Goal: Task Accomplishment & Management: Manage account settings

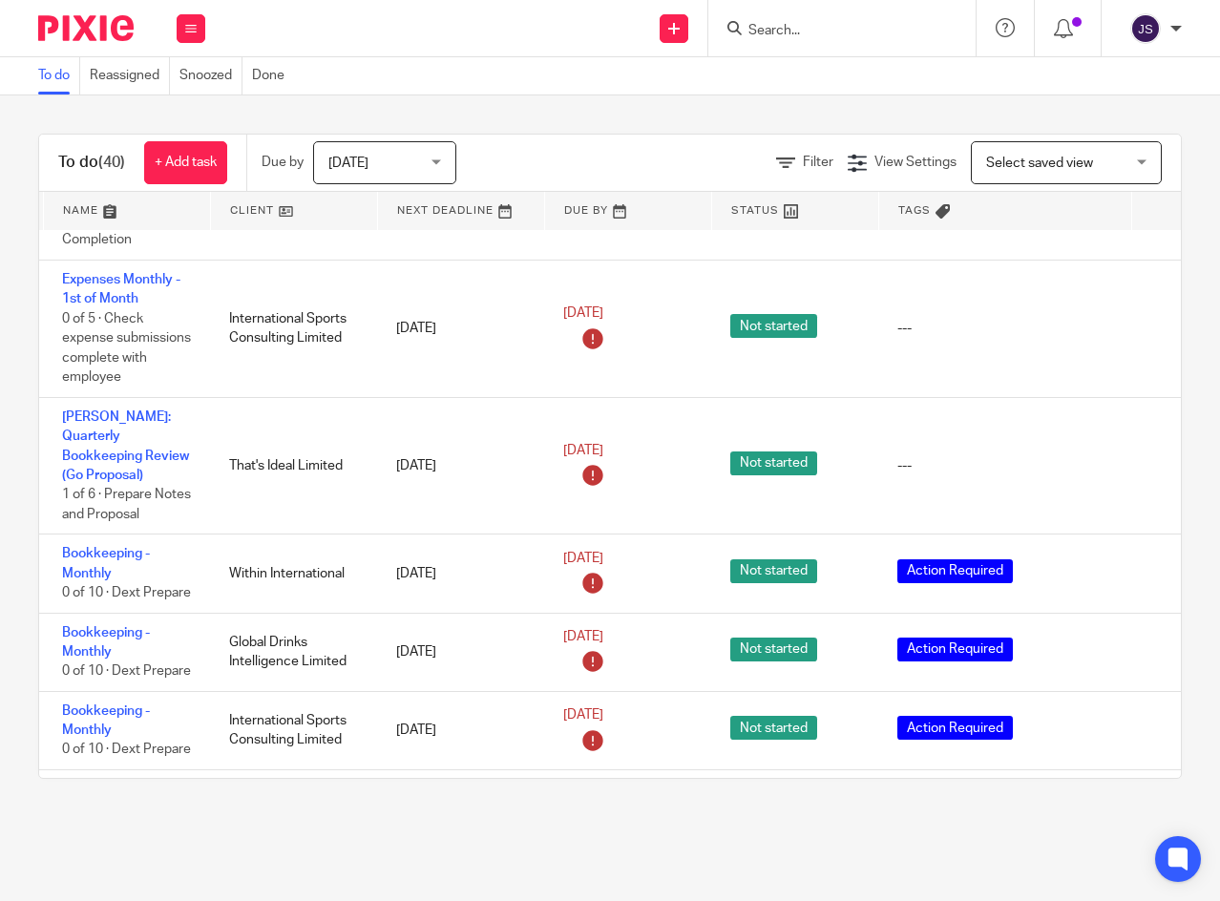
scroll to position [1909, 0]
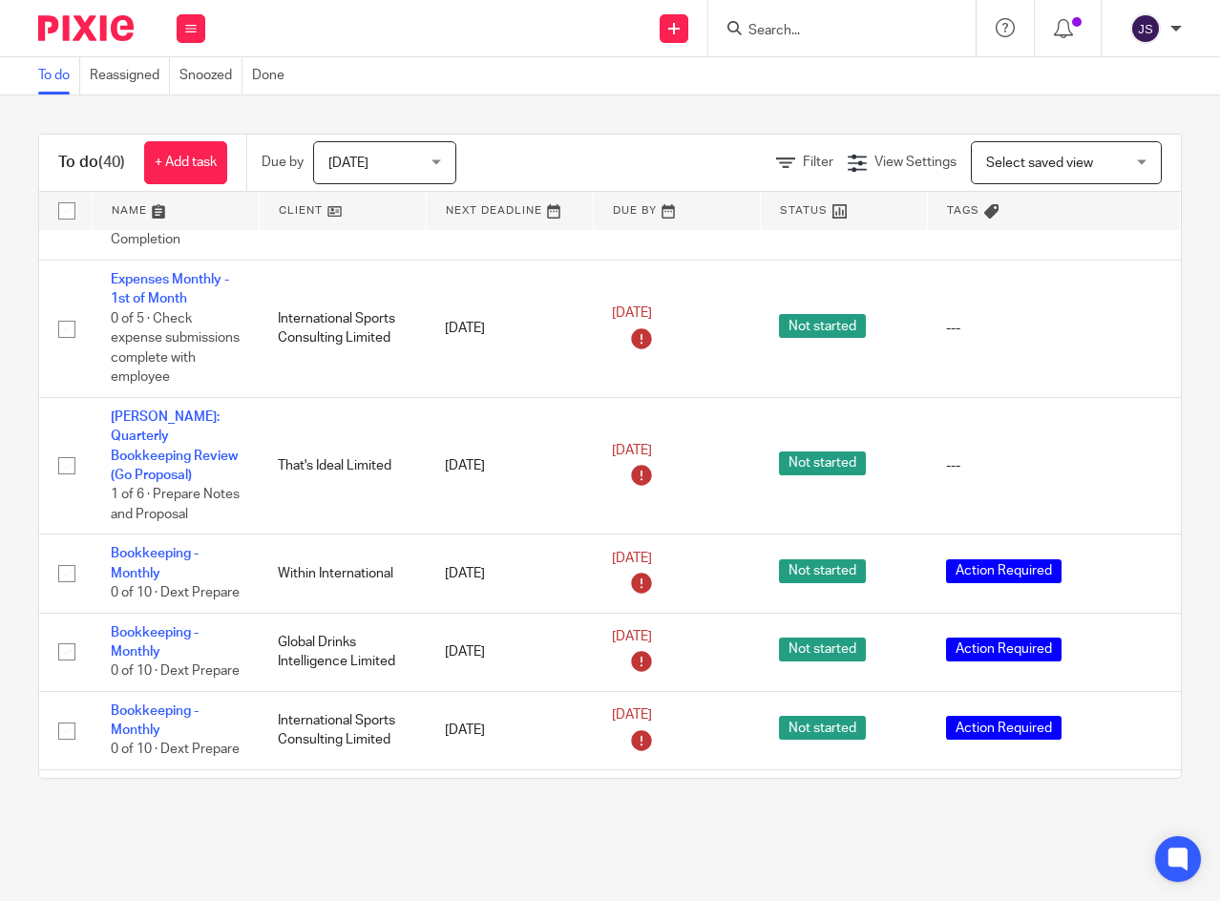
click at [61, 556] on input "checkbox" at bounding box center [67, 574] width 36 height 36
checkbox input "true"
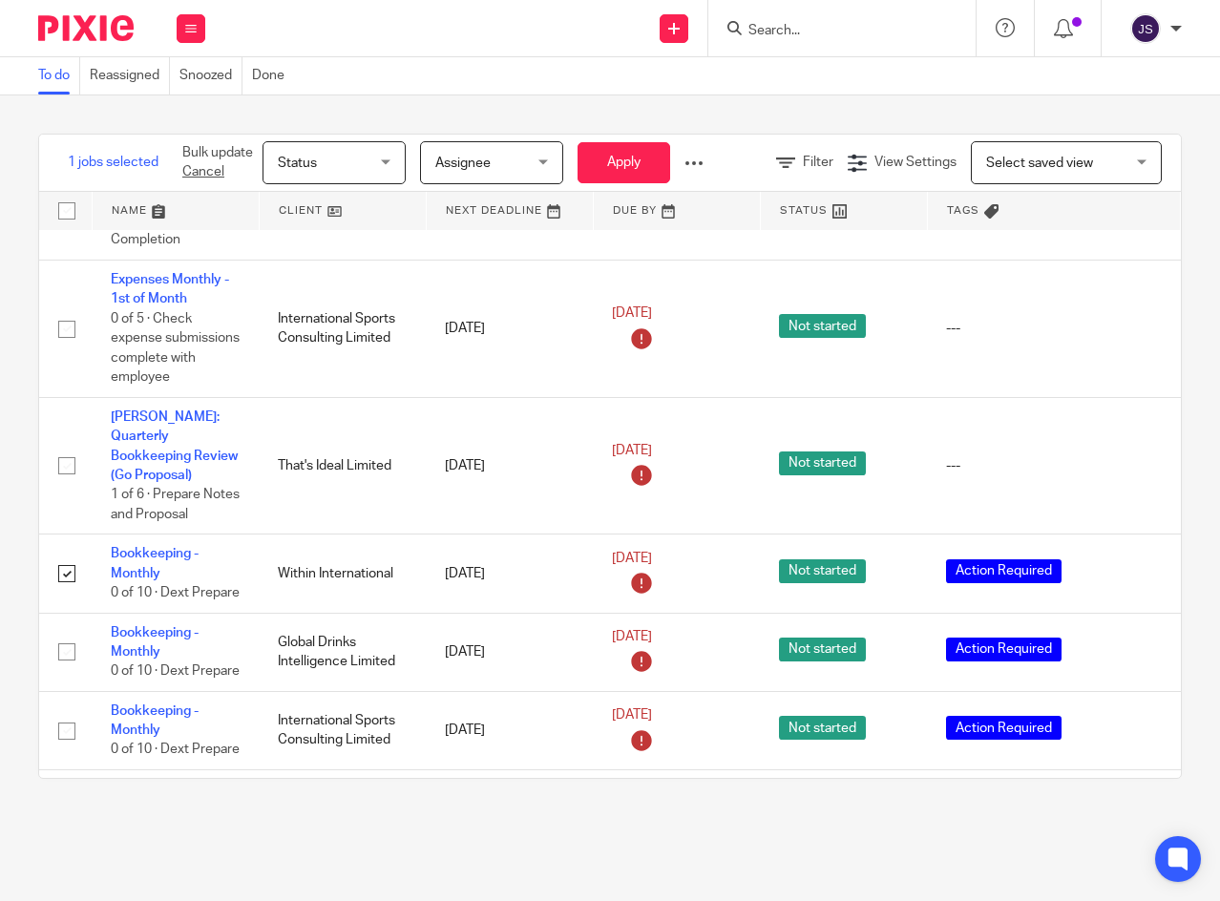
click at [70, 634] on input "checkbox" at bounding box center [67, 652] width 36 height 36
checkbox input "true"
click at [70, 713] on input "checkbox" at bounding box center [67, 731] width 36 height 36
checkbox input "true"
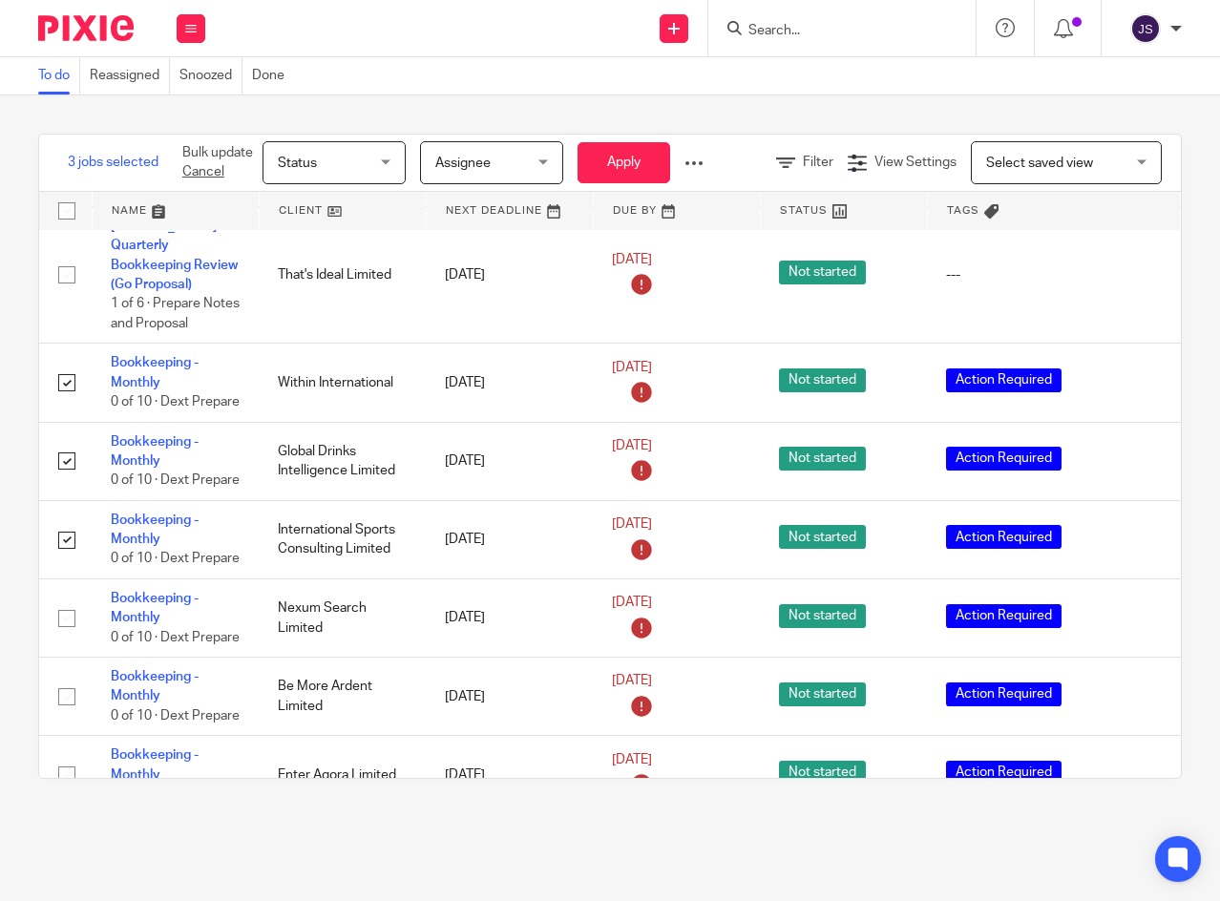
click at [63, 600] on input "checkbox" at bounding box center [67, 618] width 36 height 36
checkbox input "true"
click at [65, 679] on input "checkbox" at bounding box center [67, 697] width 36 height 36
checkbox input "true"
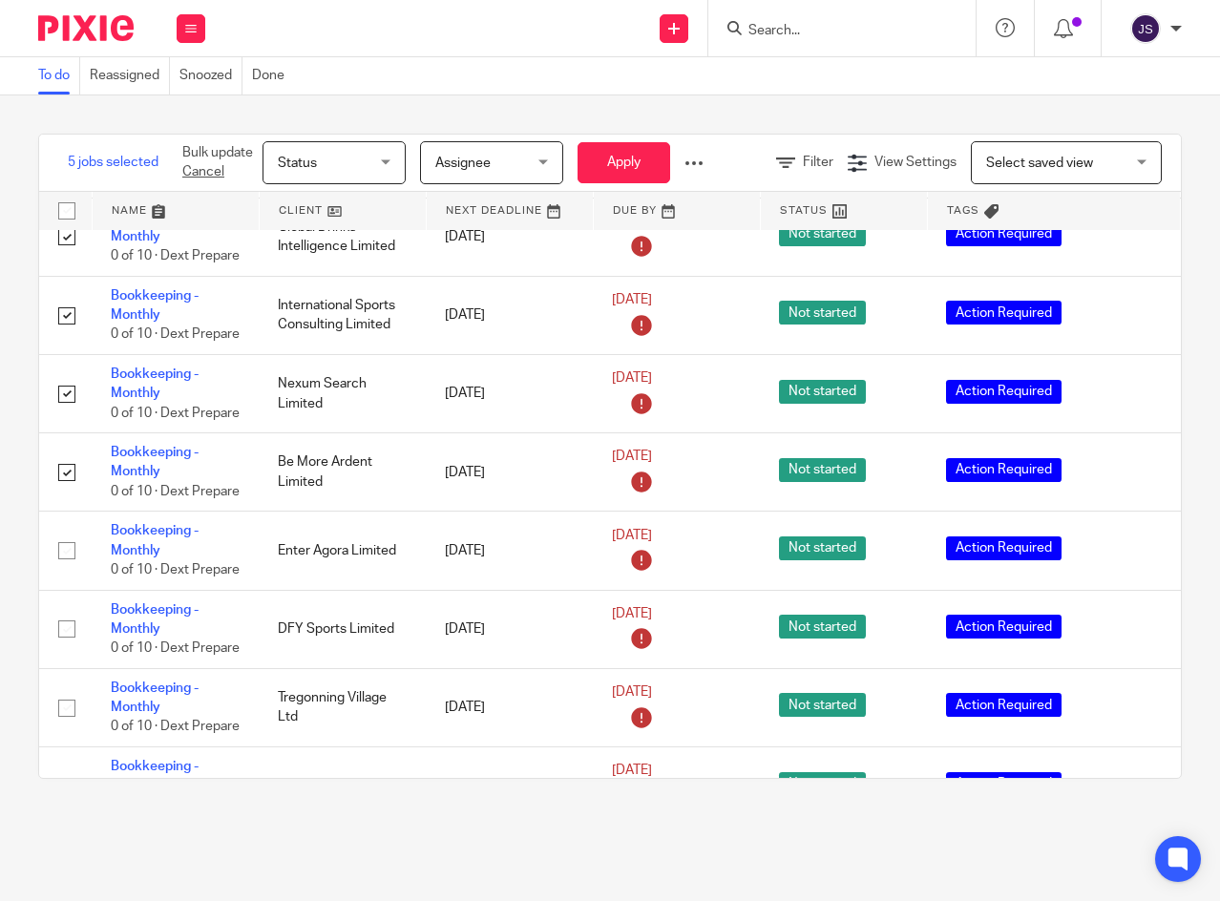
scroll to position [2386, 0]
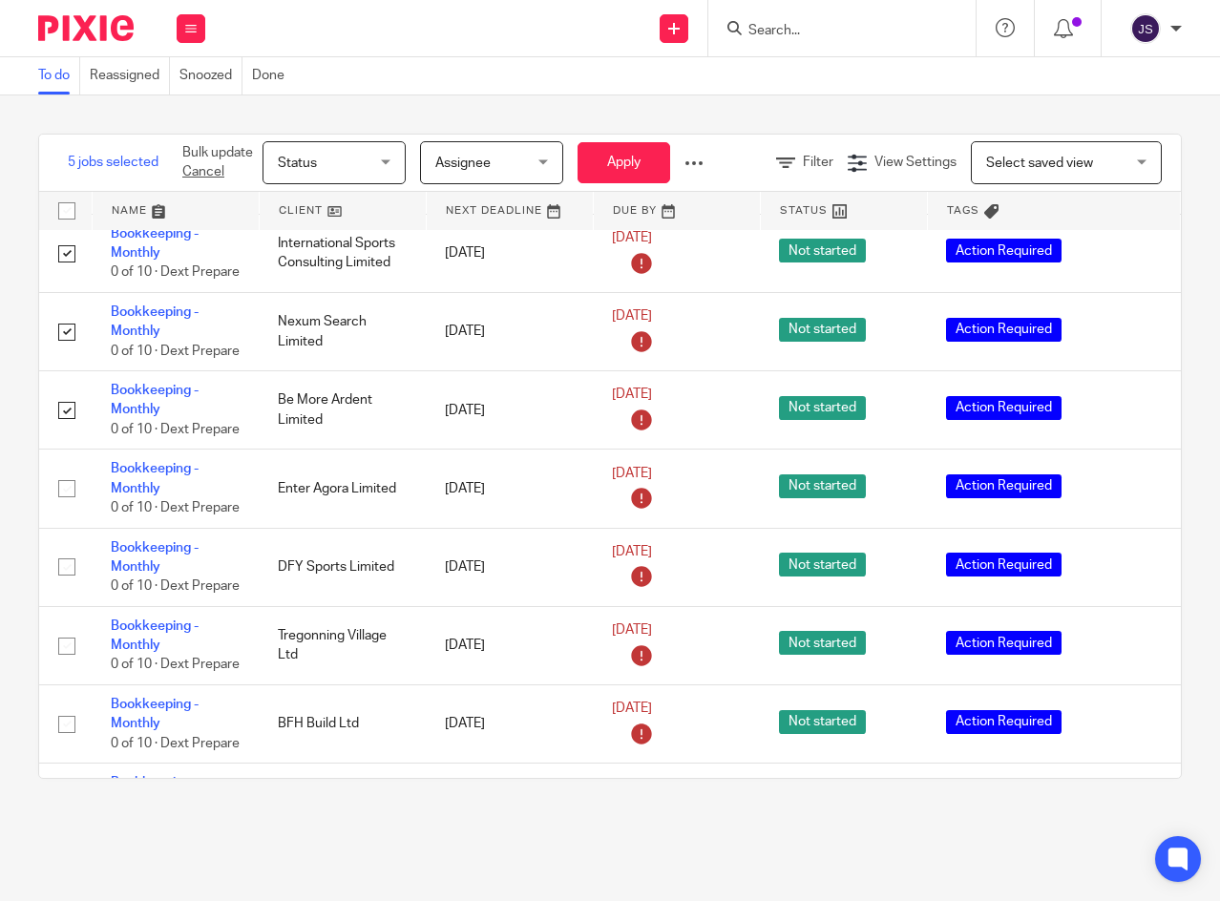
click at [65, 471] on input "checkbox" at bounding box center [67, 489] width 36 height 36
checkbox input "true"
click at [64, 549] on input "checkbox" at bounding box center [67, 567] width 36 height 36
checkbox input "true"
click at [68, 645] on input "checkbox" at bounding box center [67, 646] width 36 height 36
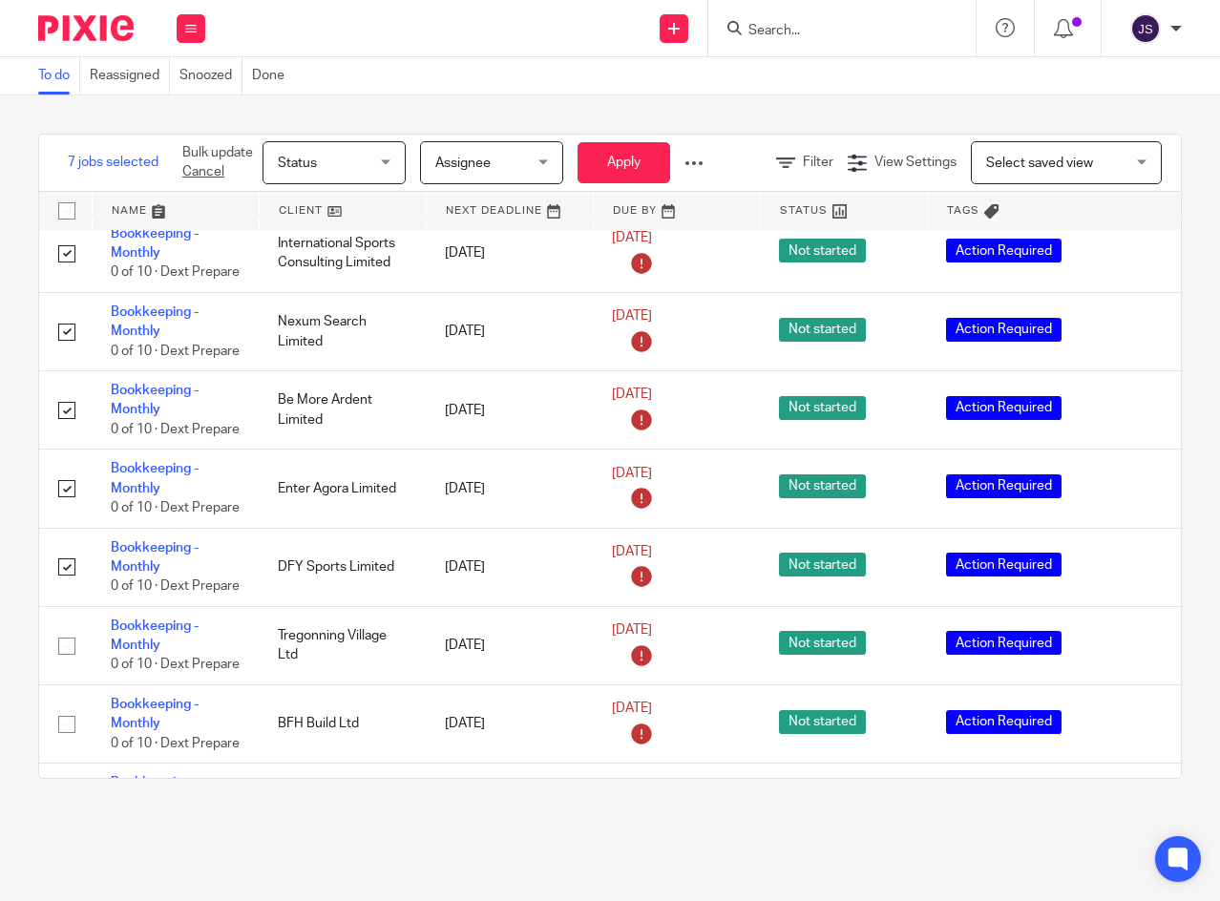
checkbox input "true"
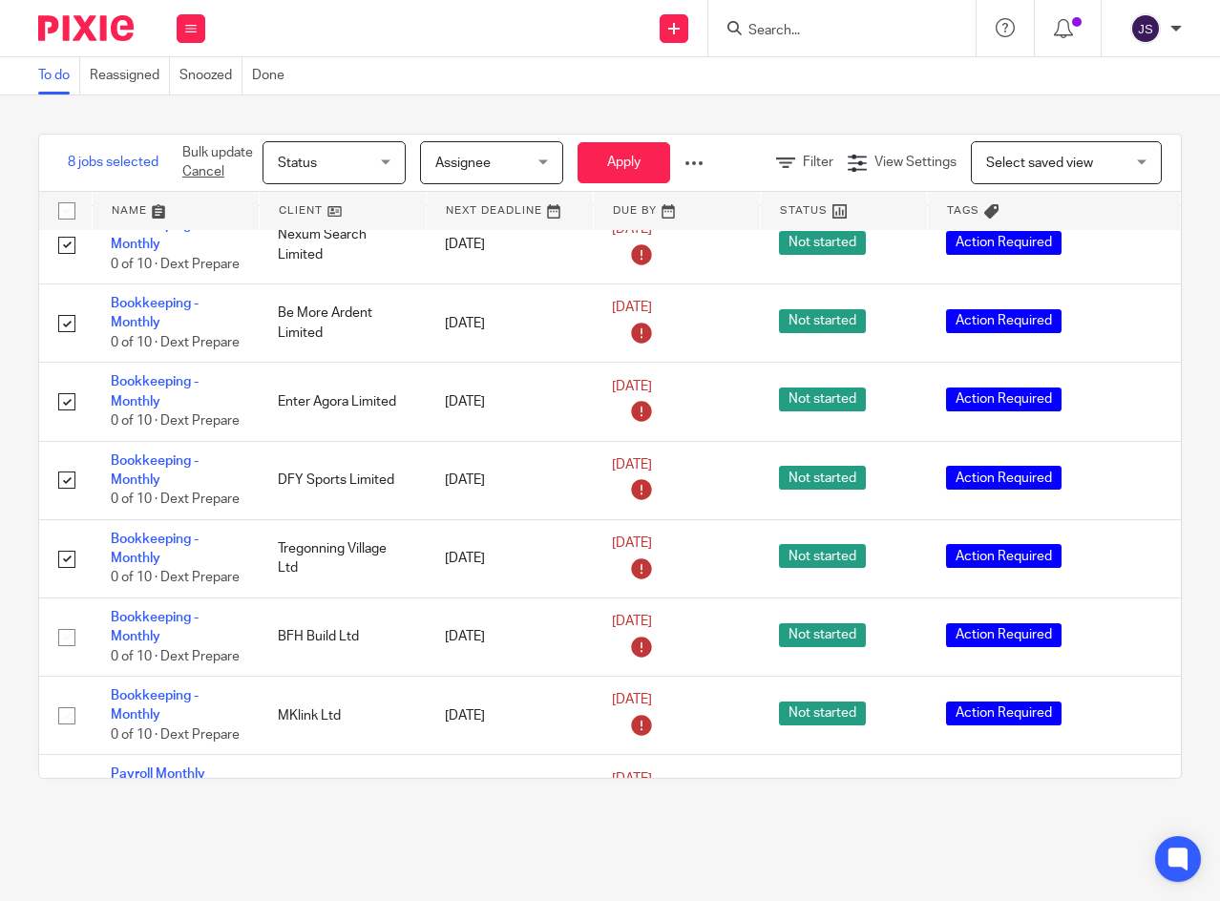
scroll to position [2673, 0]
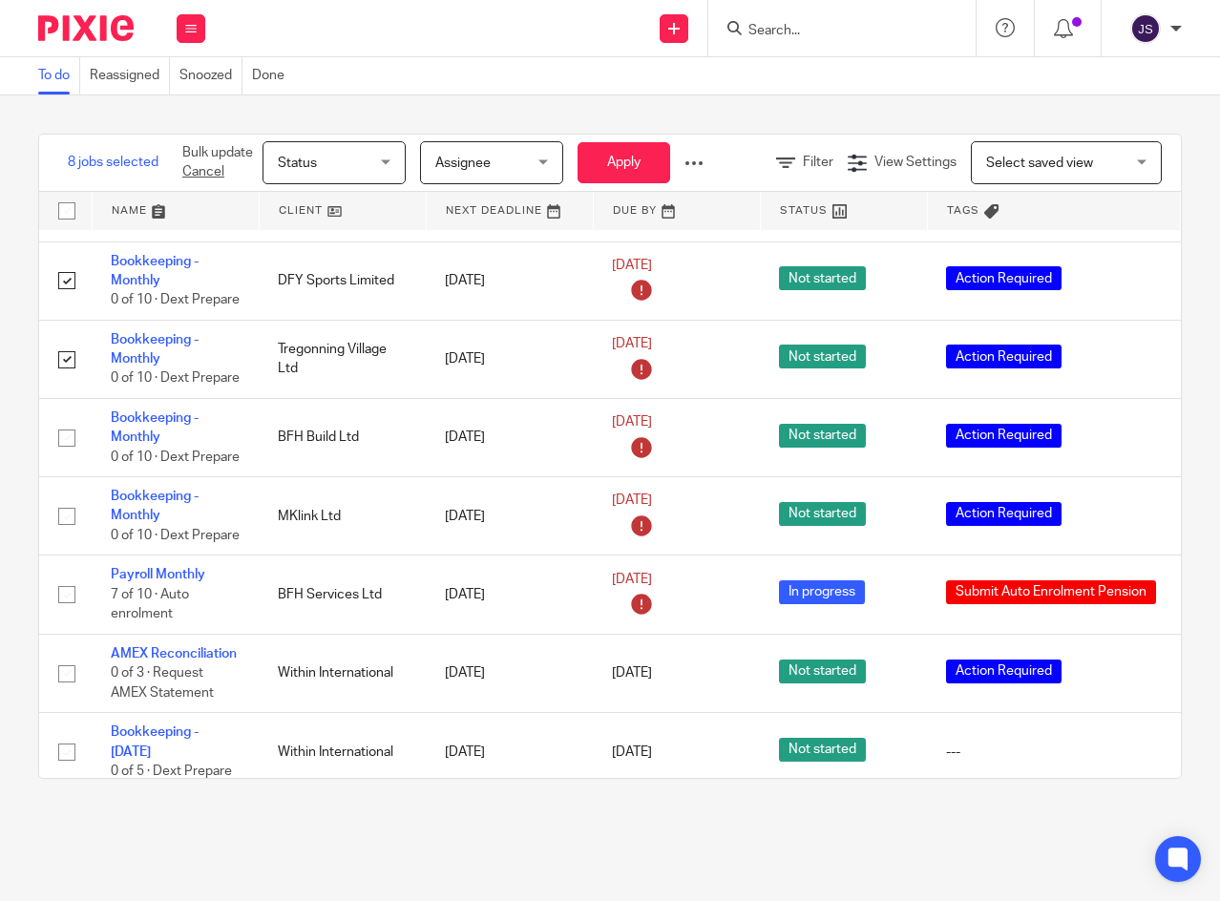
click at [64, 453] on input "checkbox" at bounding box center [67, 438] width 36 height 36
checkbox input "true"
click at [65, 535] on input "checkbox" at bounding box center [67, 516] width 36 height 36
checkbox input "true"
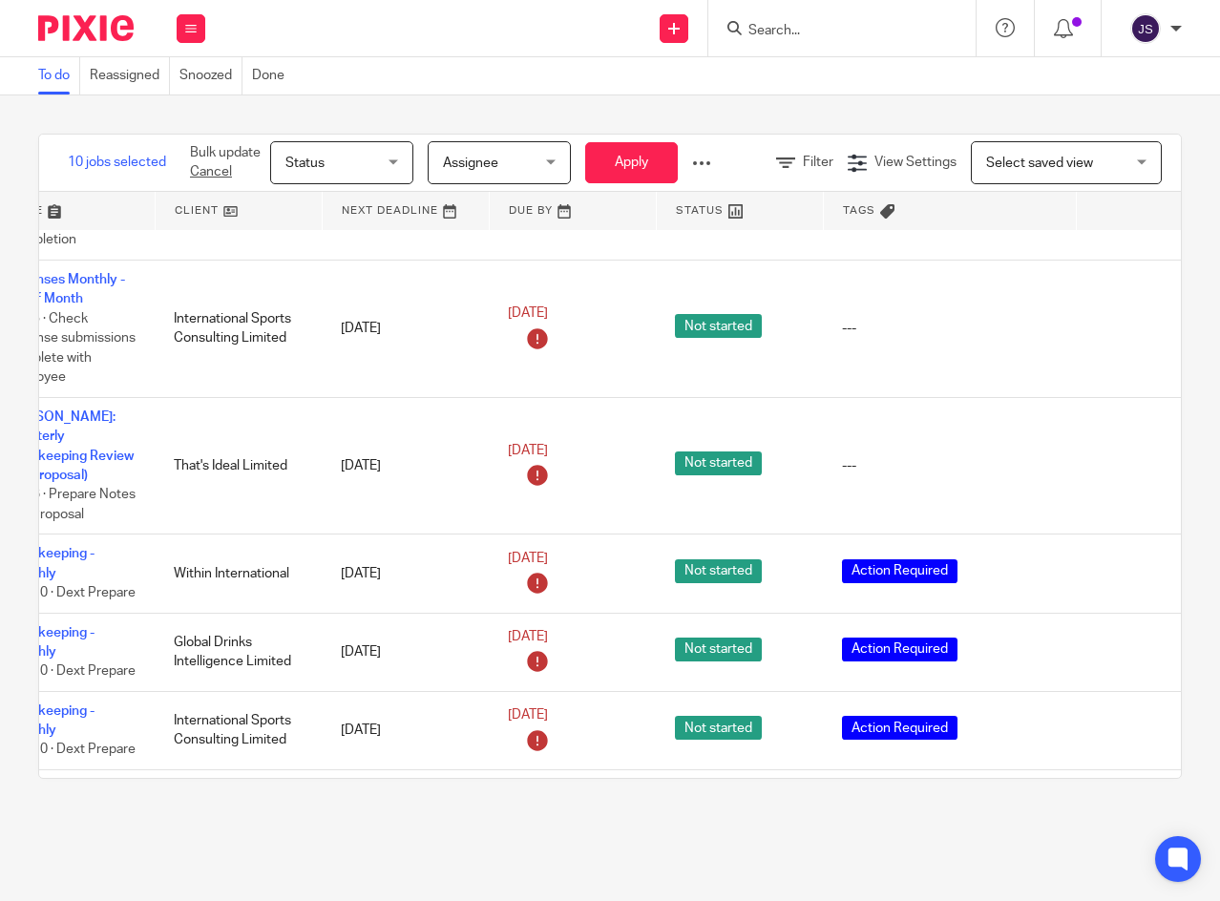
scroll to position [1909, 106]
click at [1116, 550] on div "Edit task Delete" at bounding box center [1157, 574] width 129 height 48
click at [1116, 564] on icon at bounding box center [1116, 573] width 19 height 19
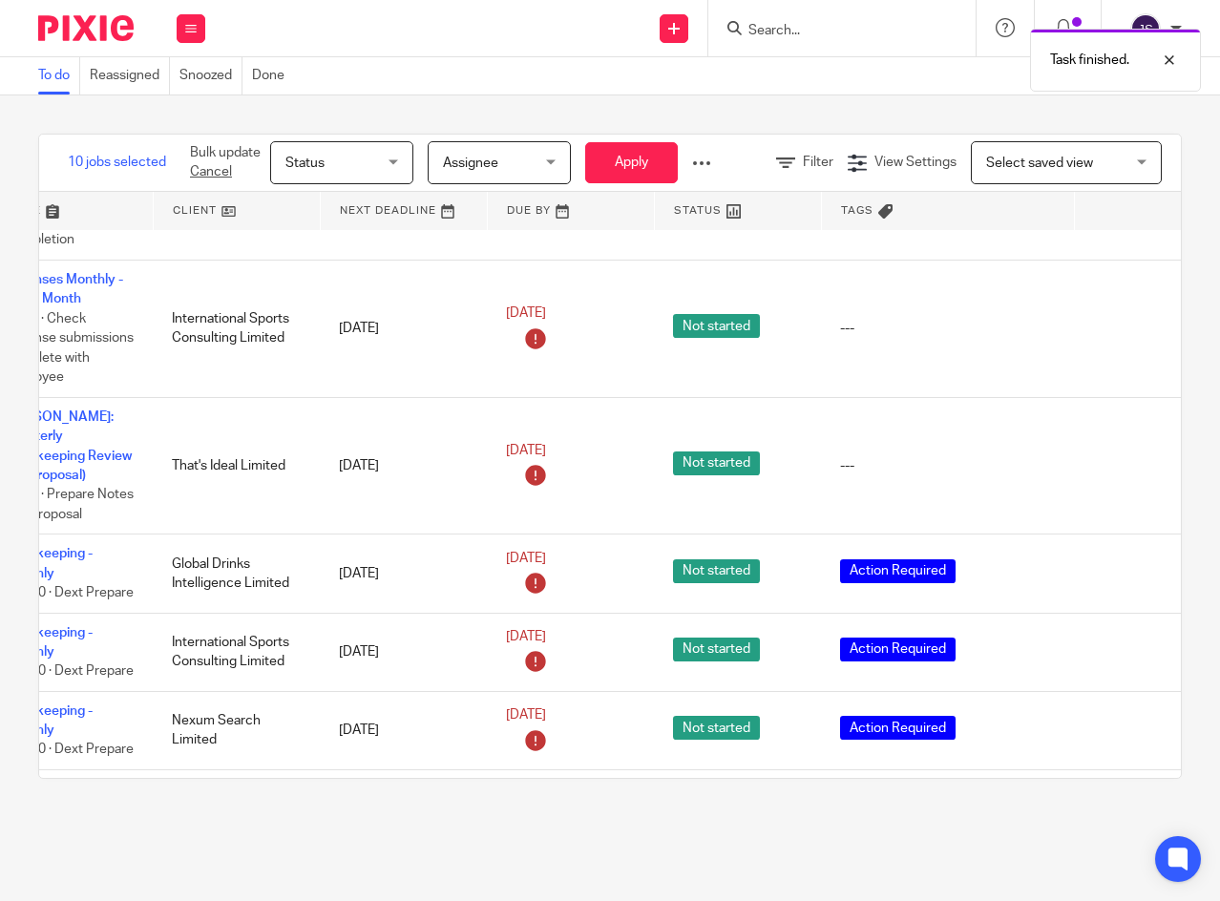
click at [1117, 564] on icon at bounding box center [1116, 573] width 19 height 19
click at [1115, 564] on icon at bounding box center [1116, 573] width 19 height 19
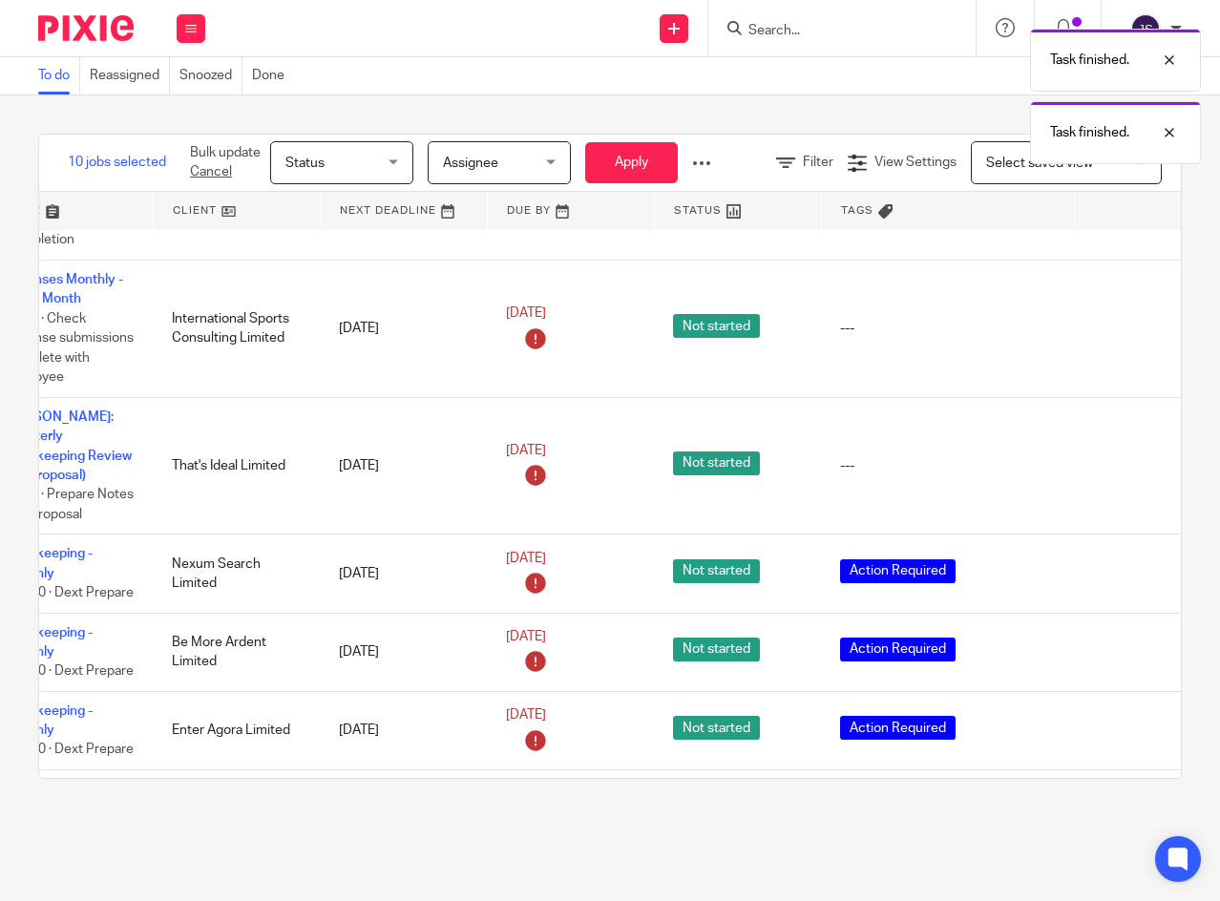
click at [1113, 564] on icon at bounding box center [1116, 573] width 19 height 19
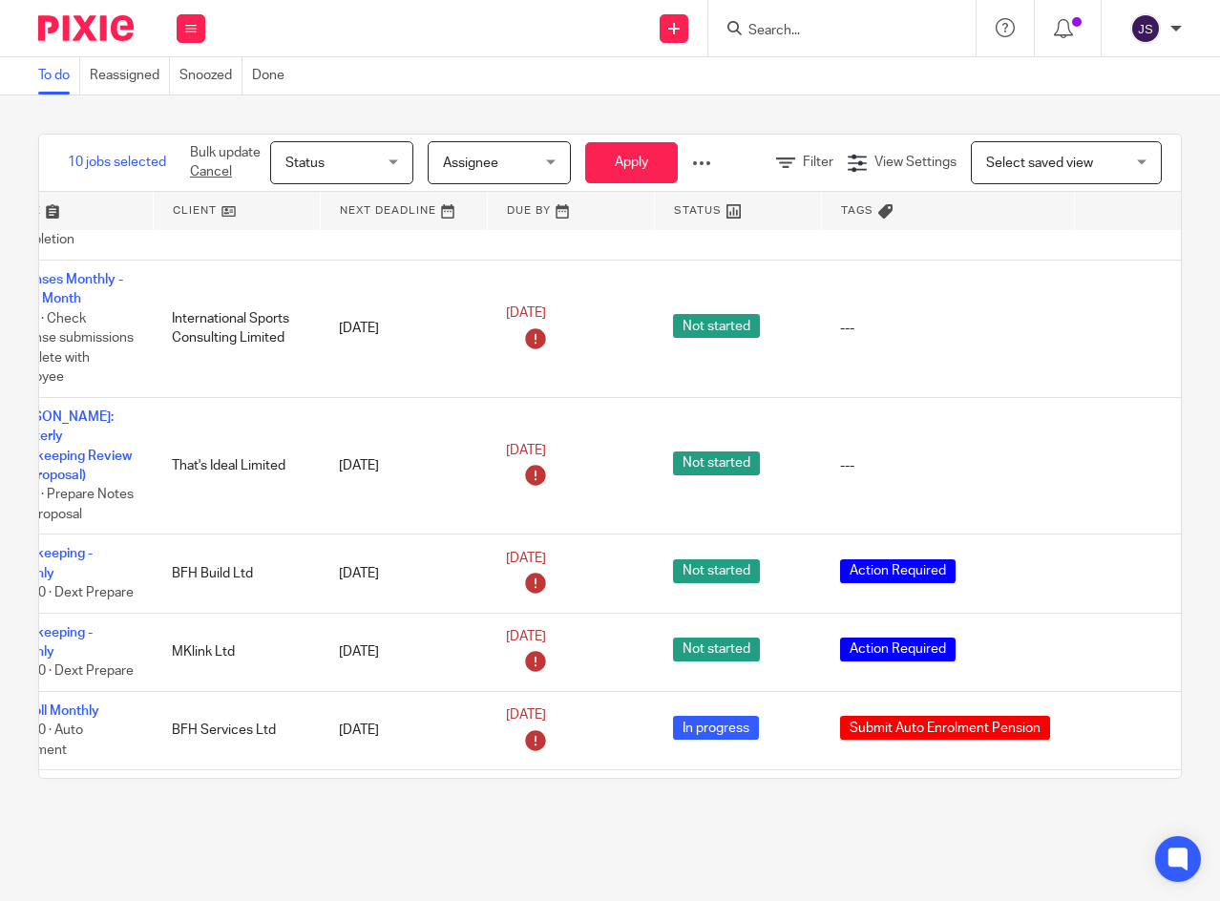
click at [1114, 564] on icon at bounding box center [1116, 573] width 19 height 19
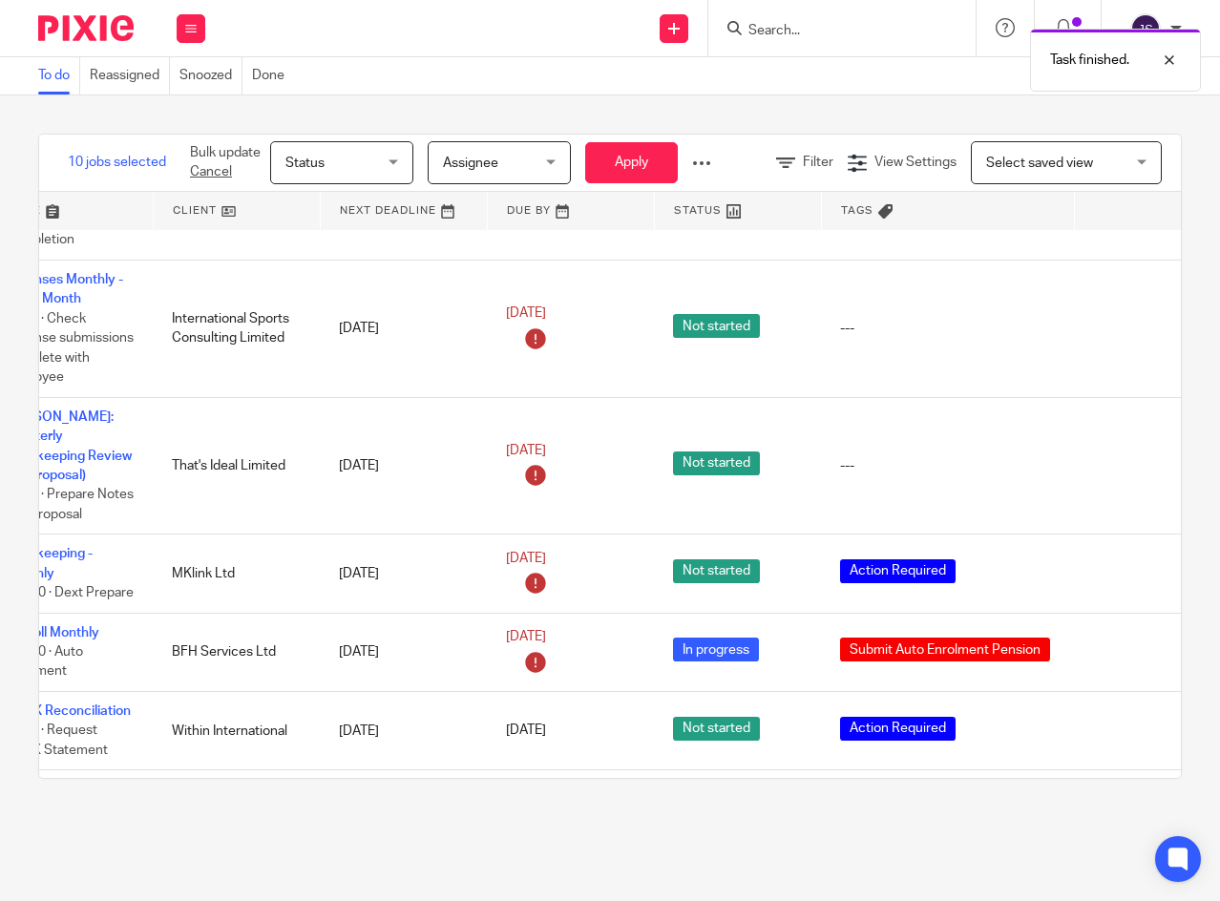
click at [1114, 564] on icon at bounding box center [1116, 573] width 19 height 19
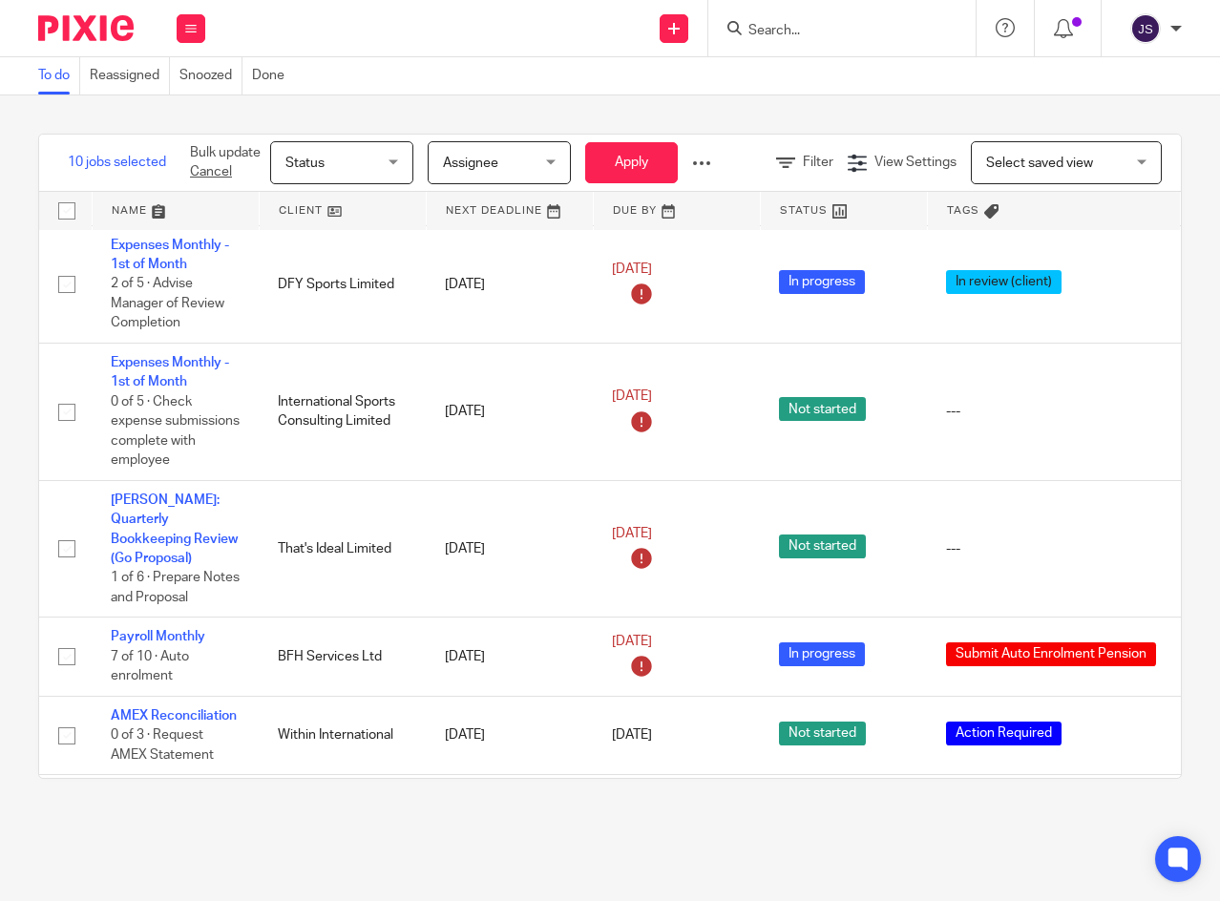
scroll to position [1814, 0]
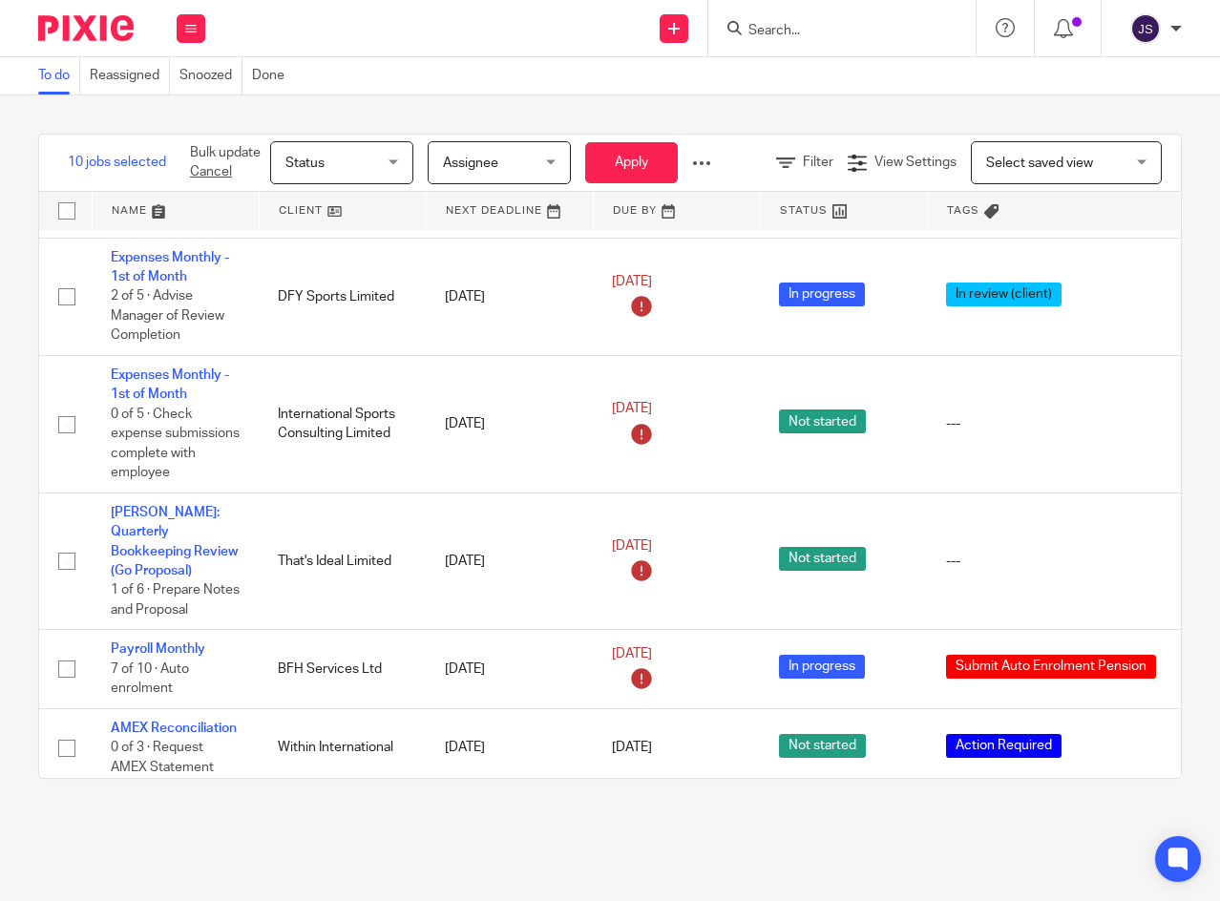
click at [186, 642] on link "Payroll Monthly" at bounding box center [158, 648] width 95 height 13
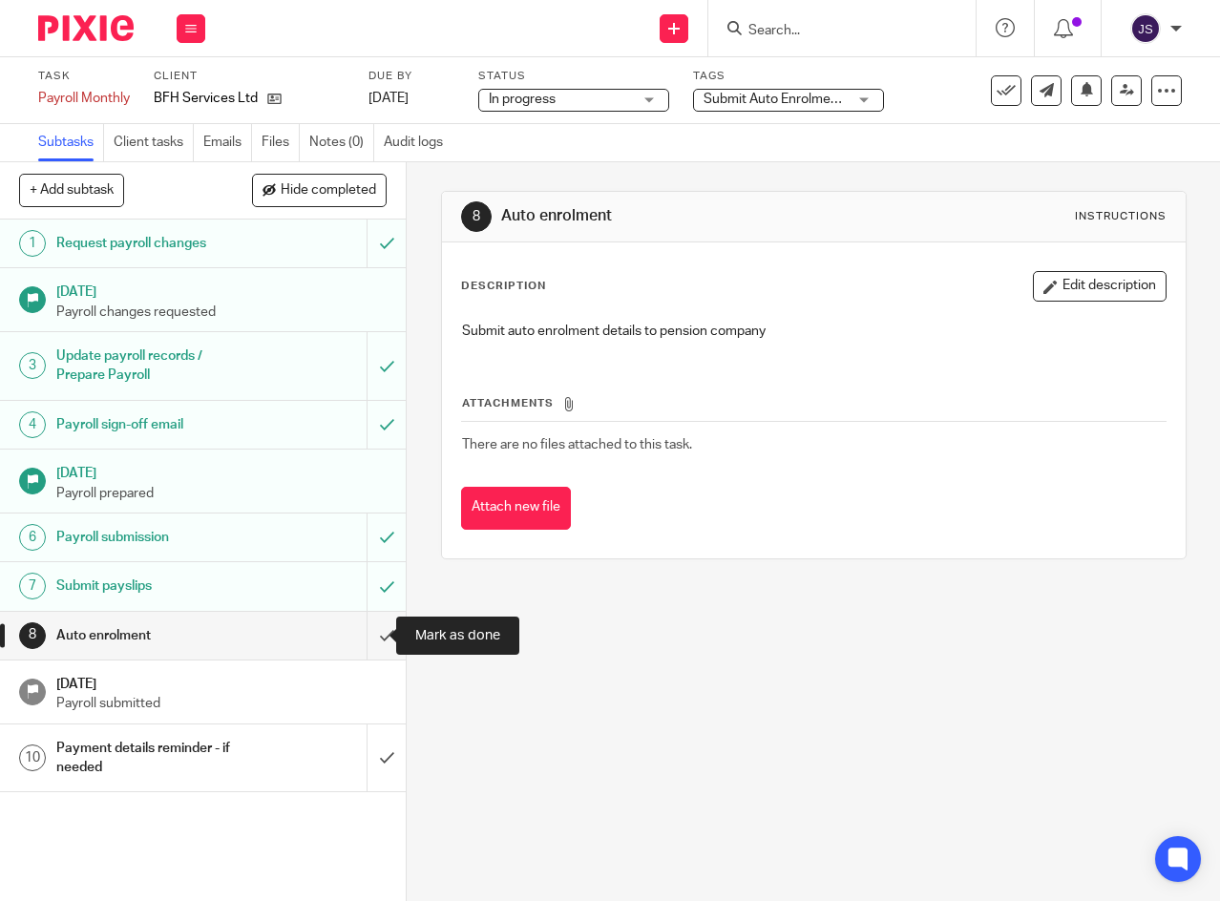
click at [363, 642] on input "submit" at bounding box center [203, 636] width 406 height 48
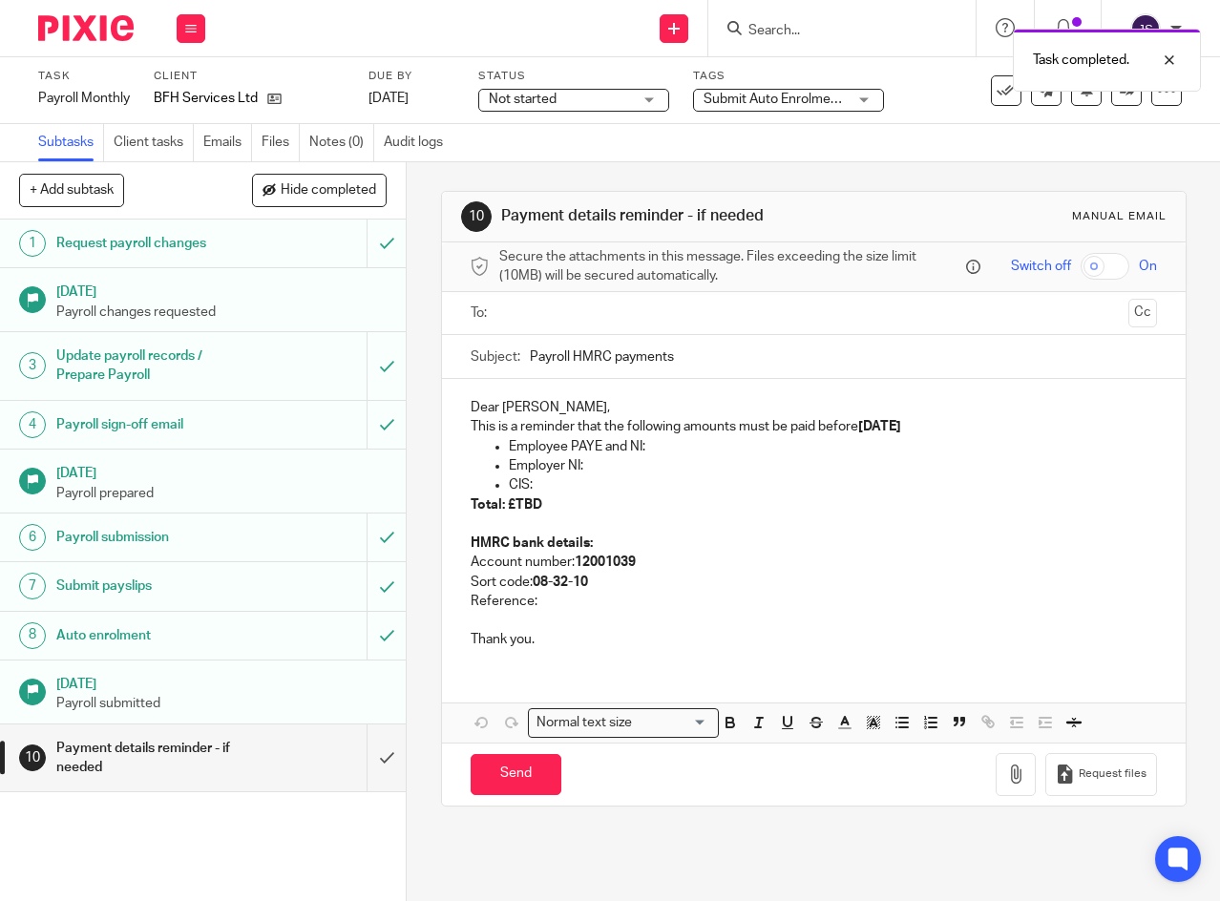
click at [629, 95] on span "Not started" at bounding box center [560, 100] width 143 height 20
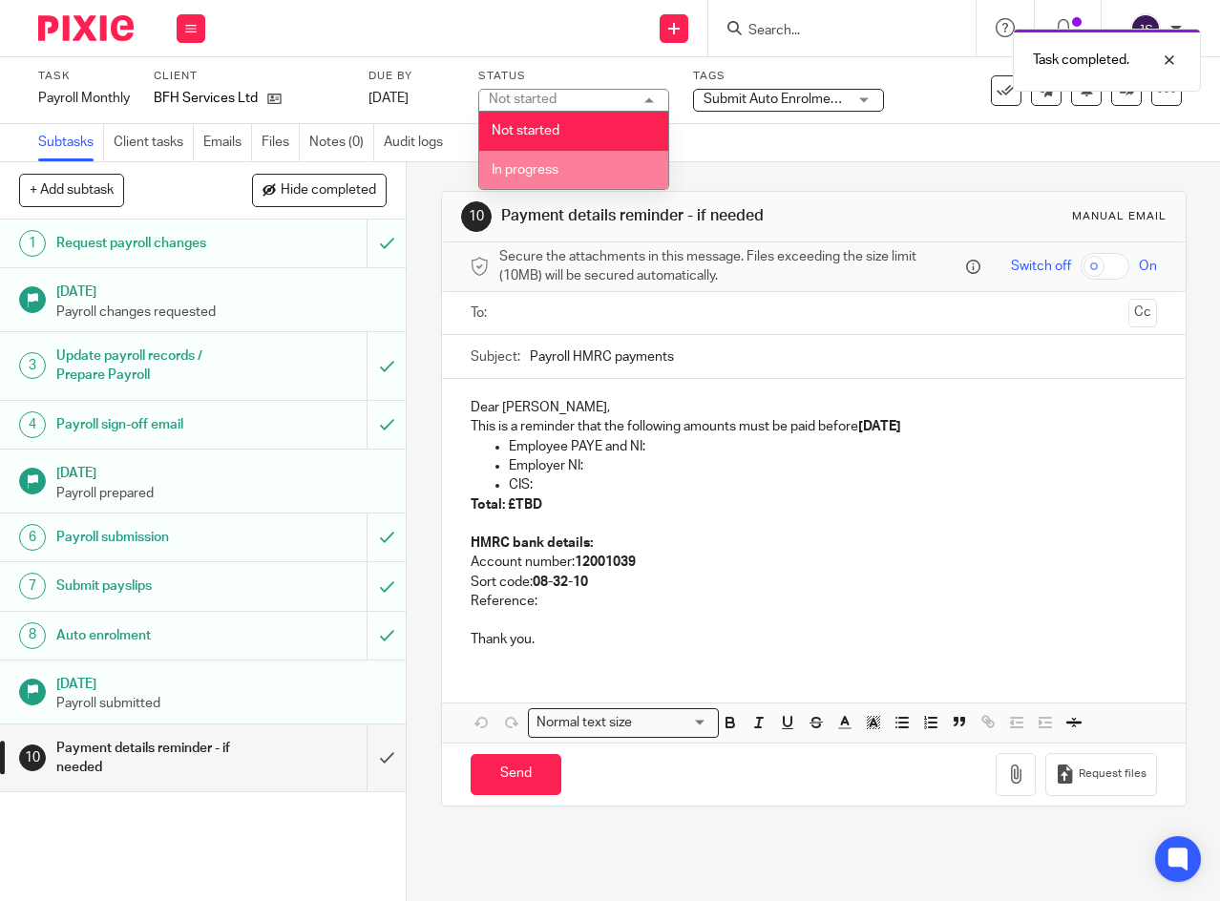
click at [599, 161] on li "In progress" at bounding box center [573, 170] width 189 height 39
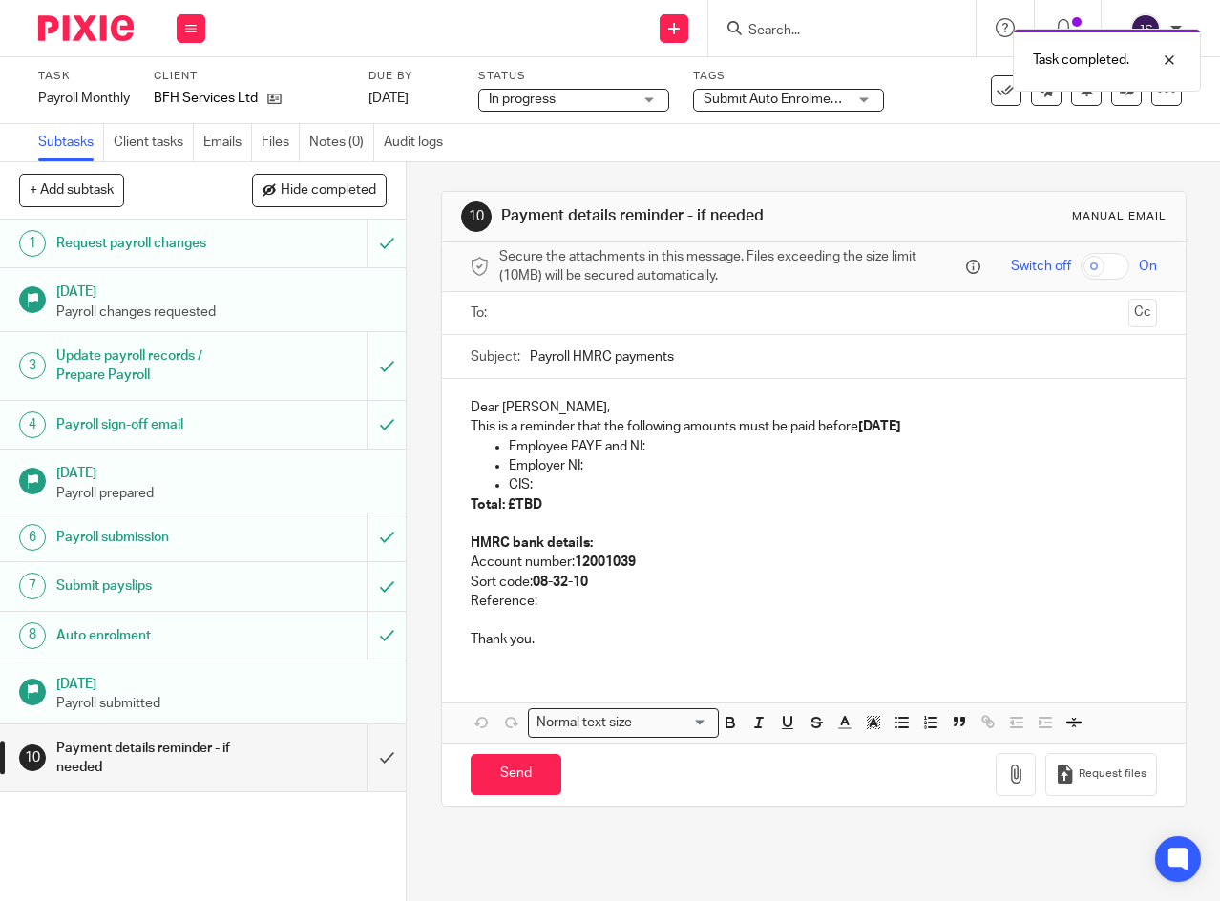
click at [852, 98] on div "Submit Auto Enrolment Pension" at bounding box center [788, 100] width 191 height 23
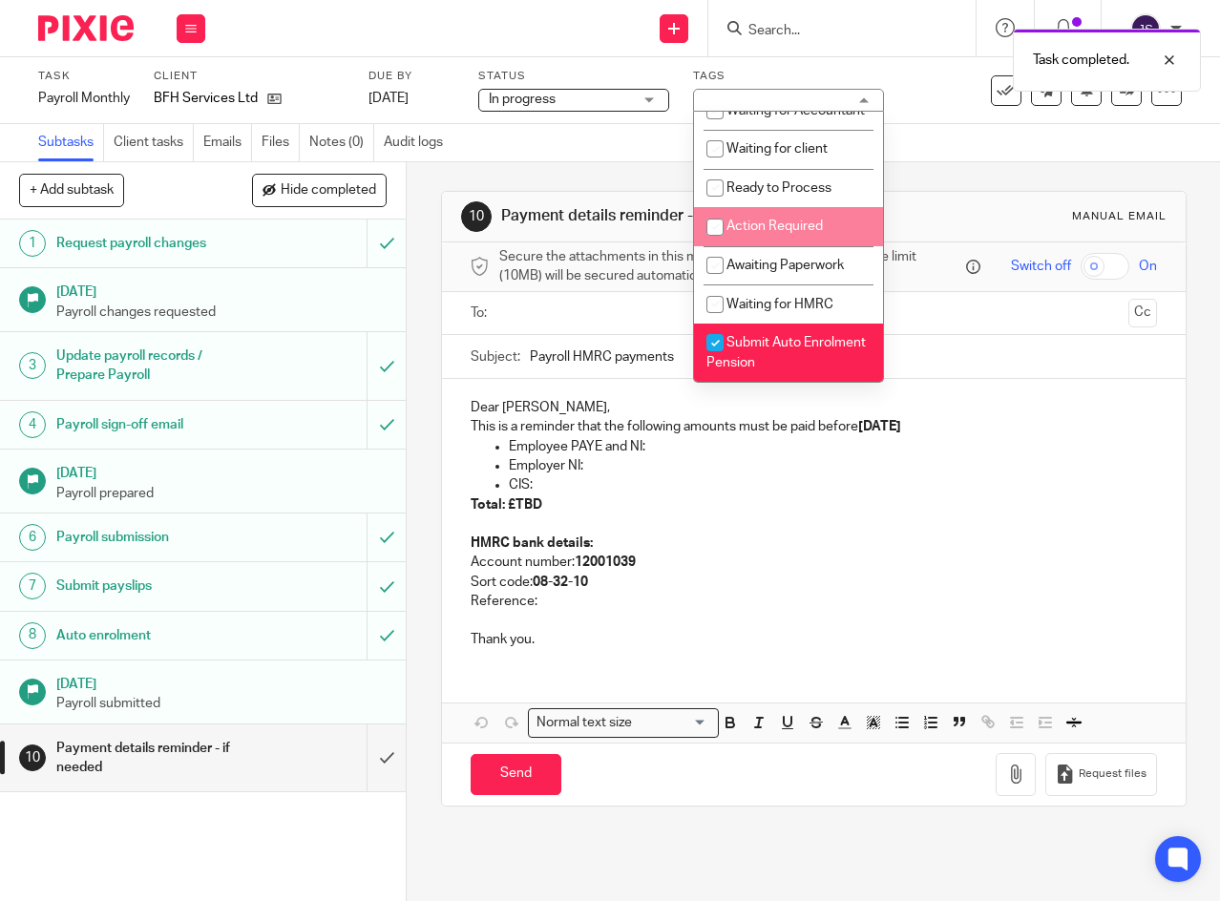
scroll to position [448, 0]
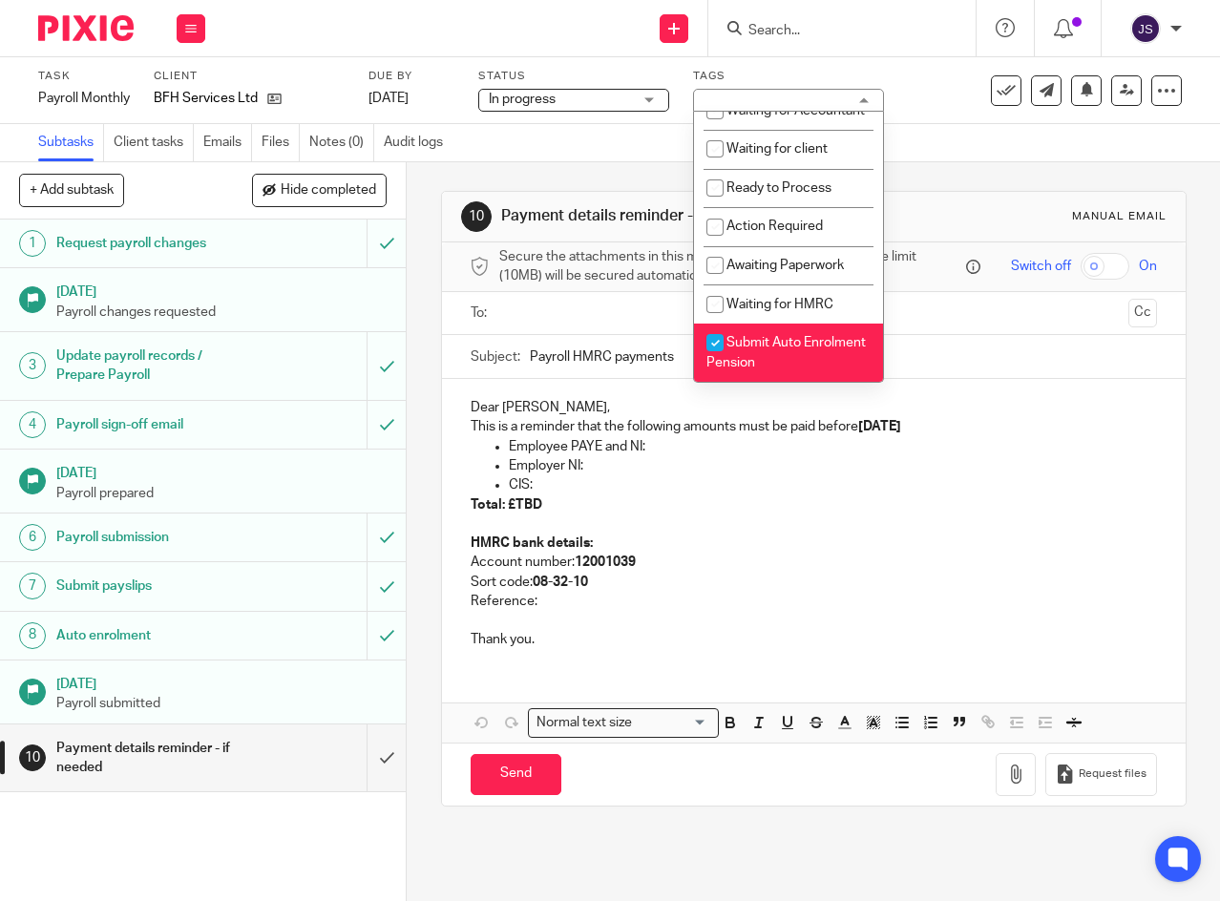
click at [717, 340] on input "checkbox" at bounding box center [715, 343] width 36 height 36
checkbox input "false"
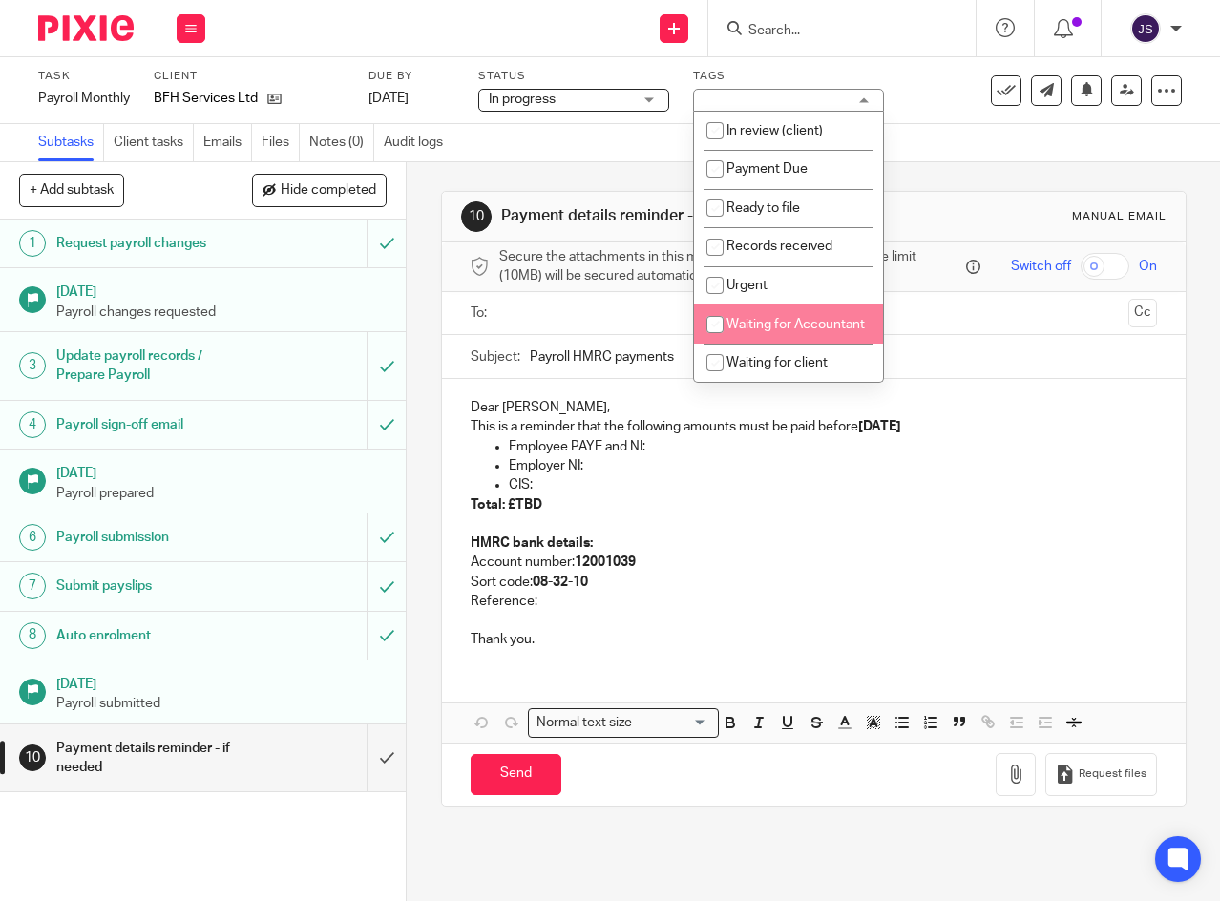
scroll to position [161, 0]
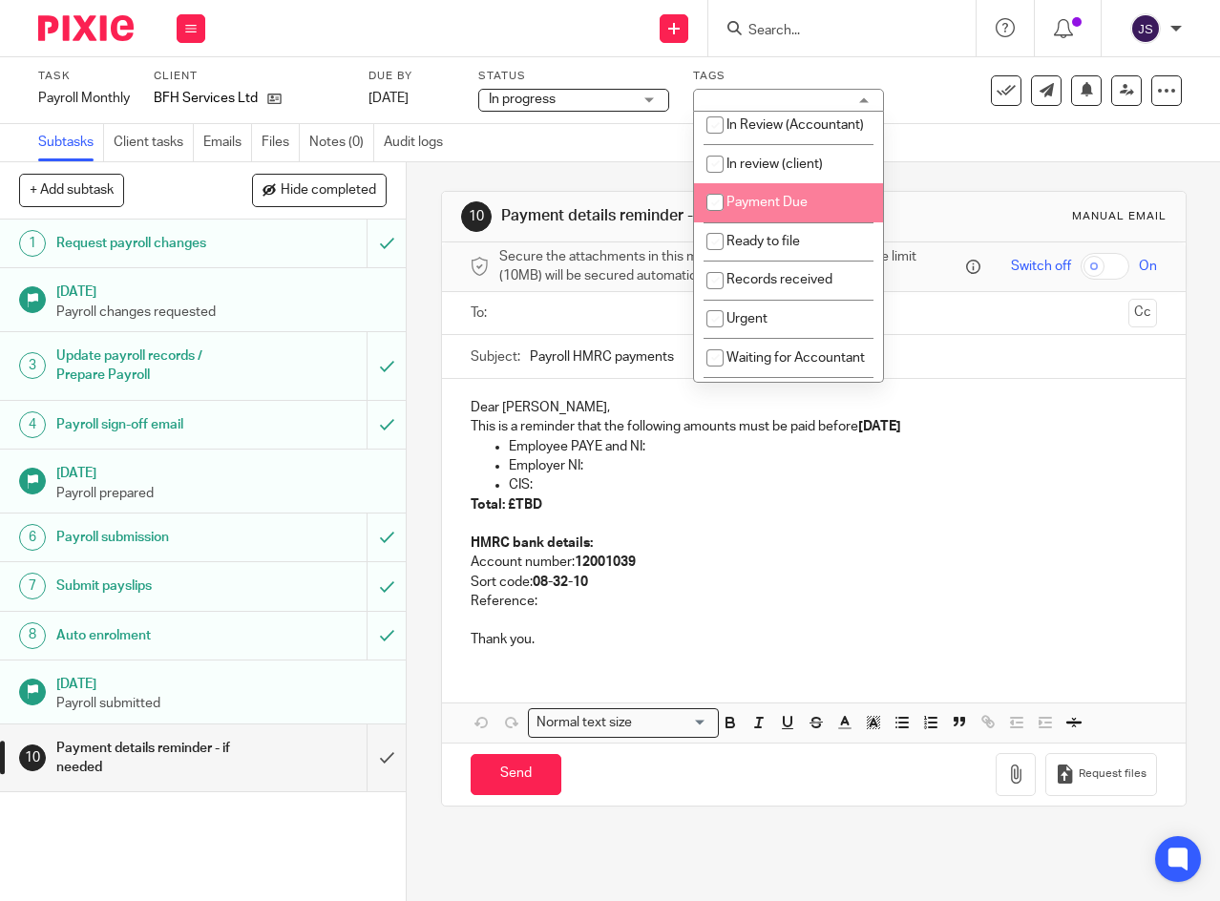
click at [713, 218] on input "checkbox" at bounding box center [715, 202] width 36 height 36
checkbox input "true"
click at [454, 97] on link "[DATE]" at bounding box center [411, 99] width 86 height 20
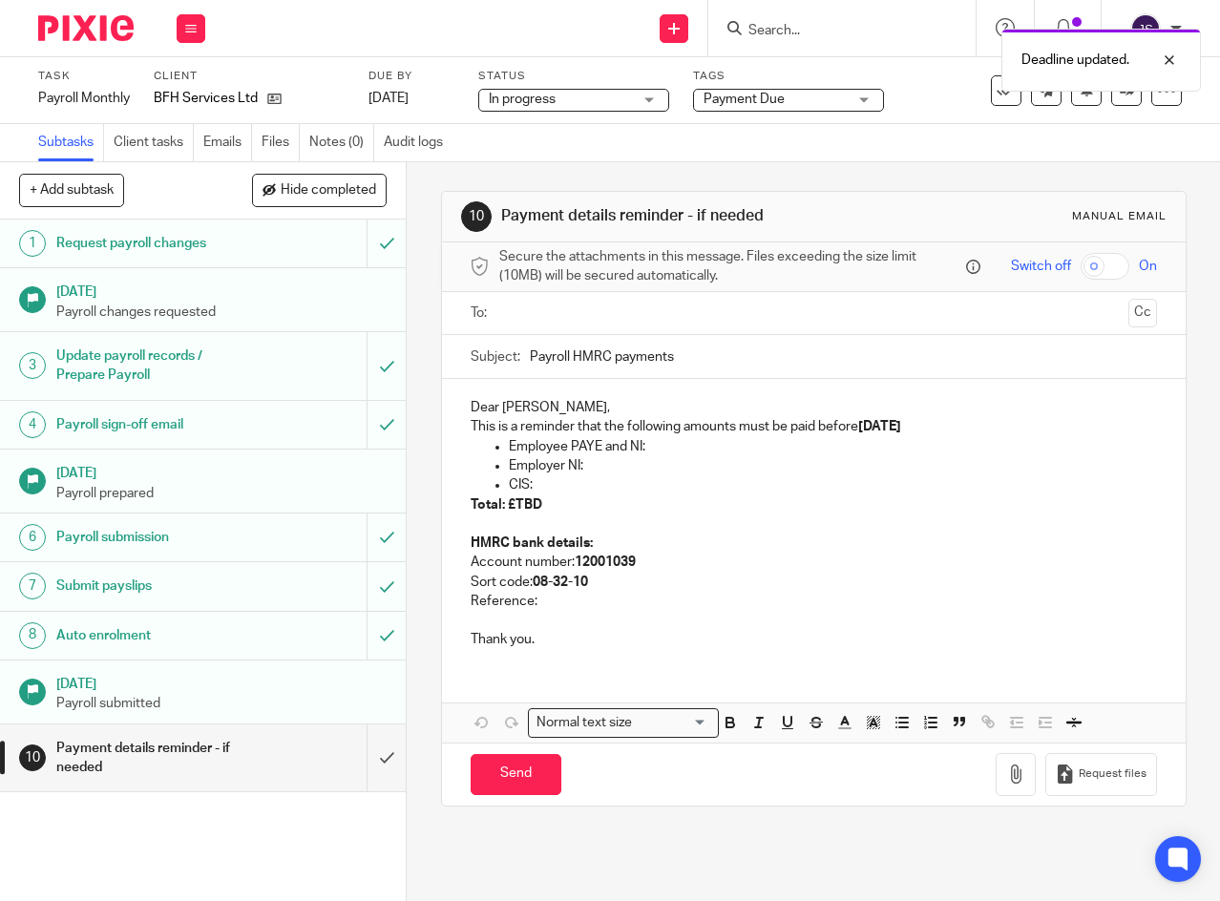
click at [195, 25] on icon at bounding box center [190, 28] width 11 height 11
click at [176, 85] on link "Work" at bounding box center [181, 88] width 33 height 13
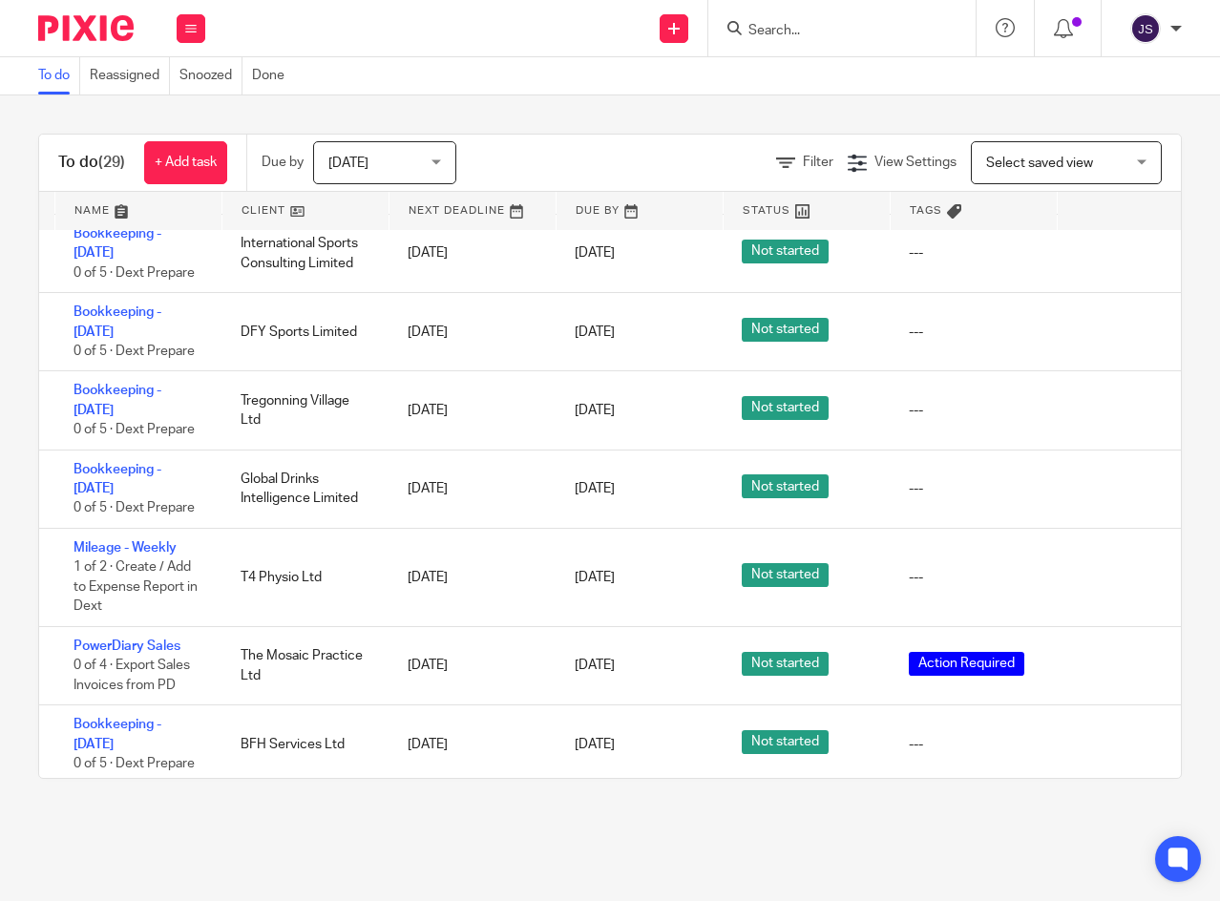
scroll to position [2386, 39]
click at [1101, 735] on icon at bounding box center [1097, 744] width 19 height 19
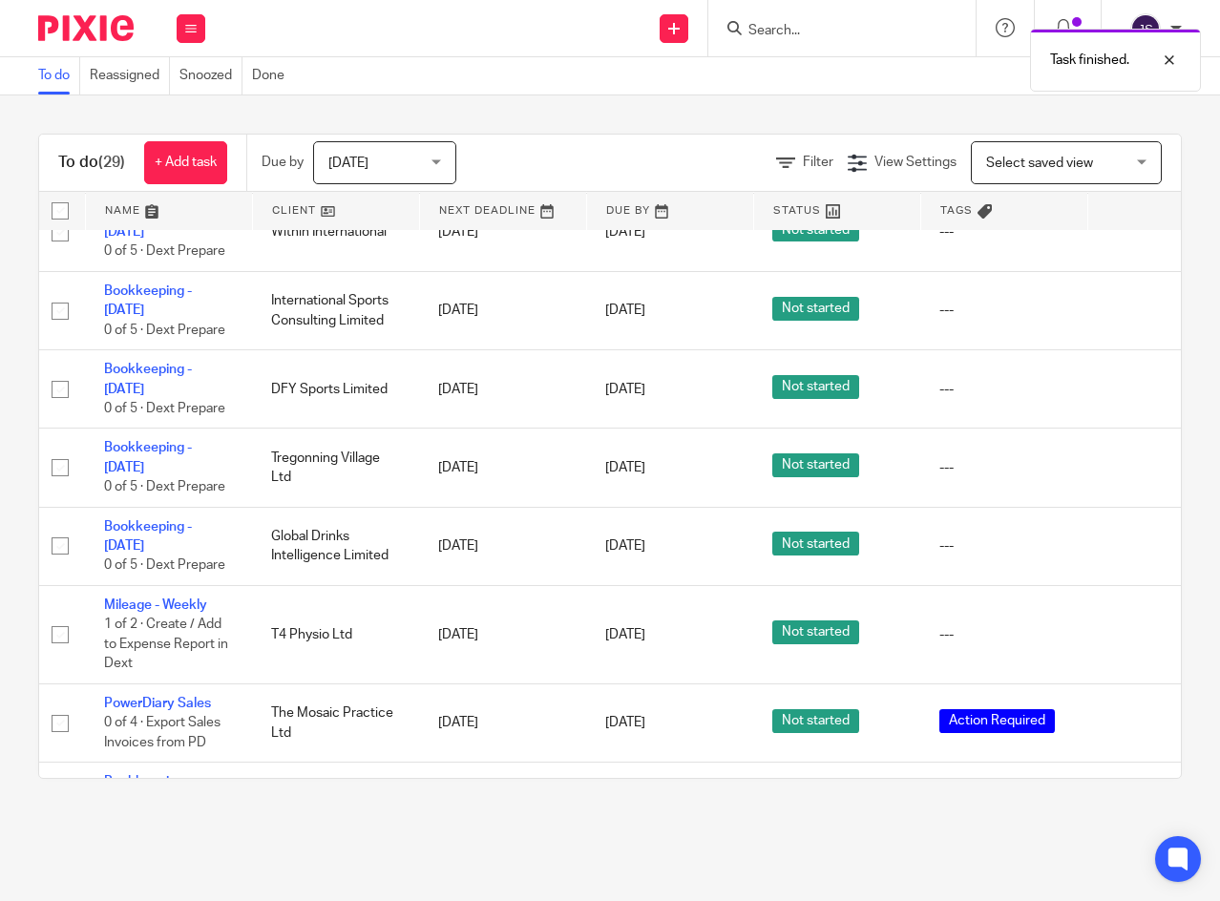
scroll to position [2329, 2]
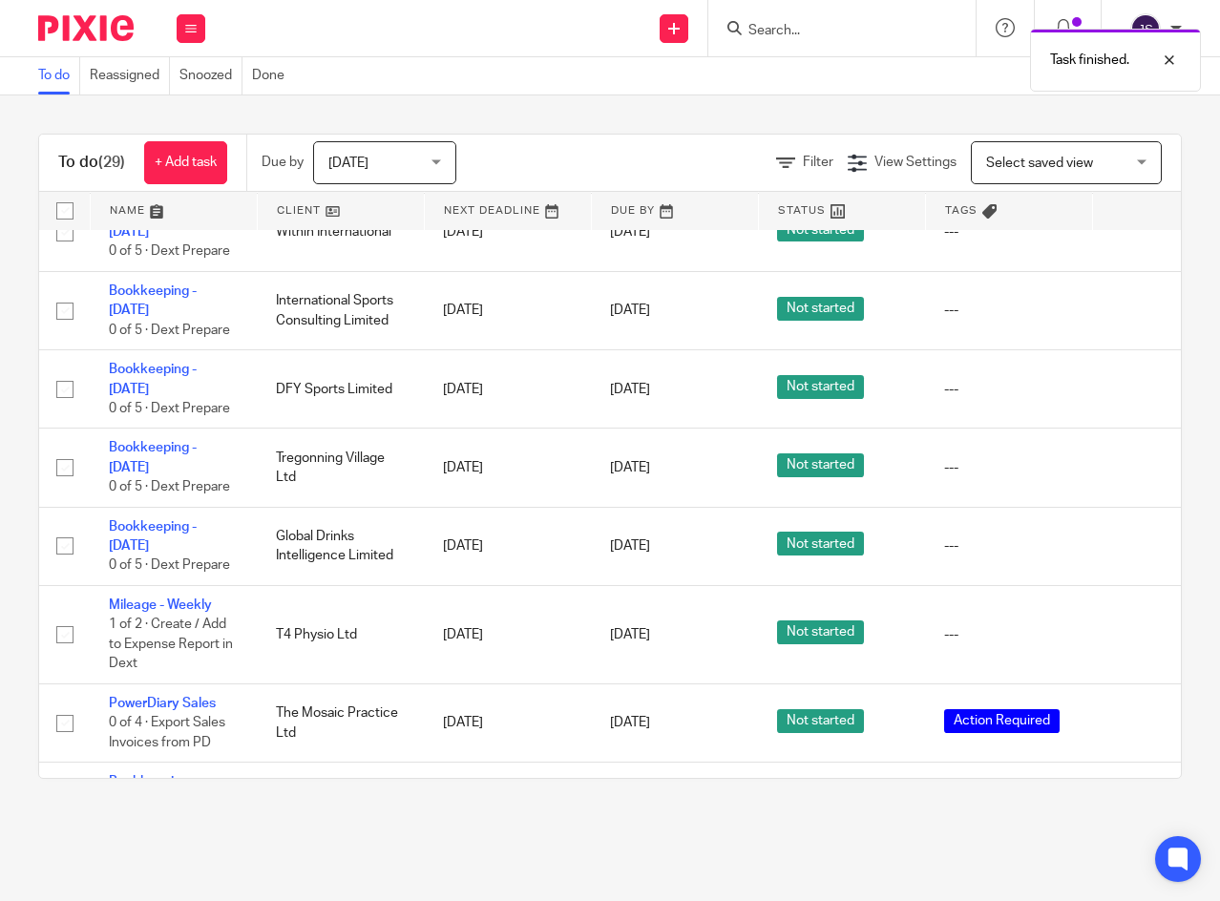
click at [147, 854] on link "VAT Return - Jan/Apr/Jul/Oct" at bounding box center [158, 870] width 98 height 32
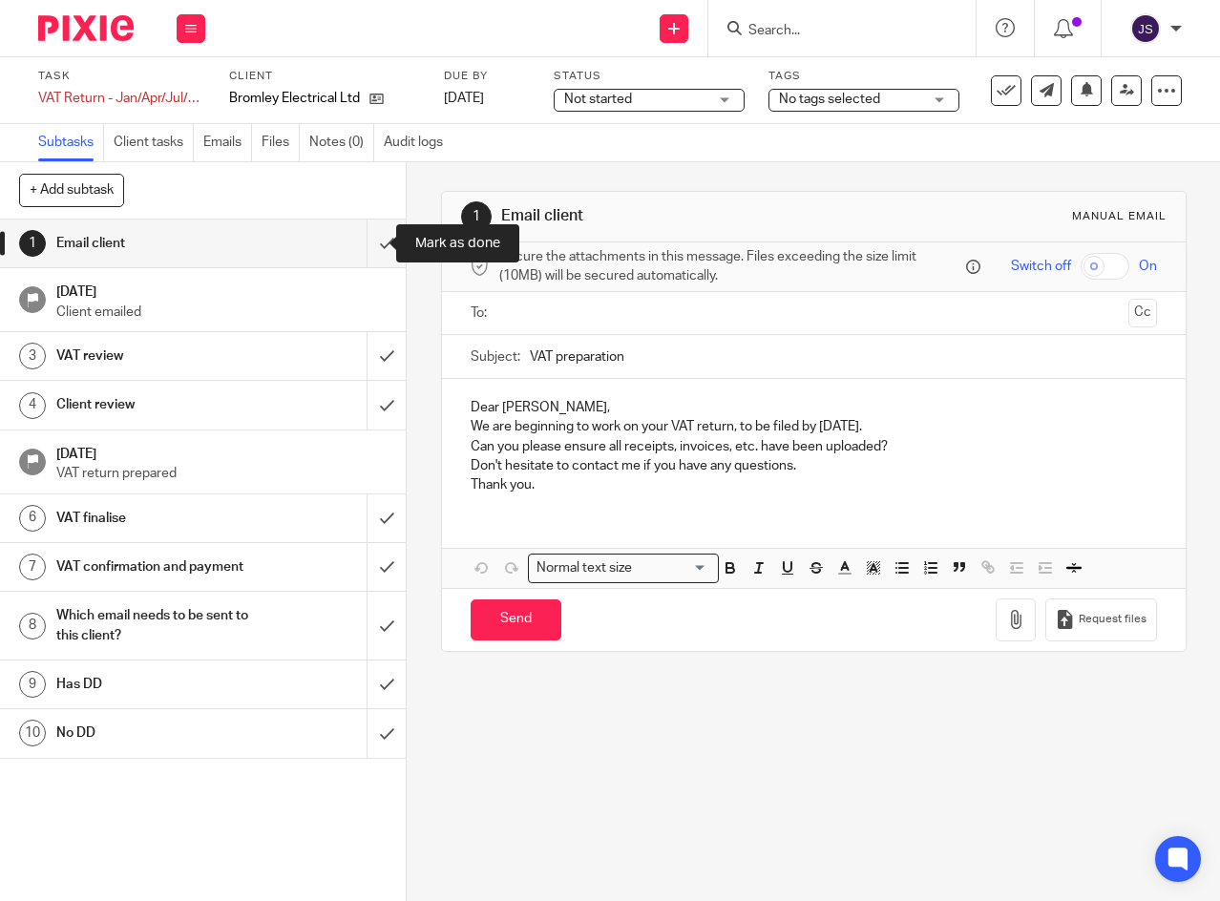
click at [370, 246] on input "submit" at bounding box center [203, 244] width 406 height 48
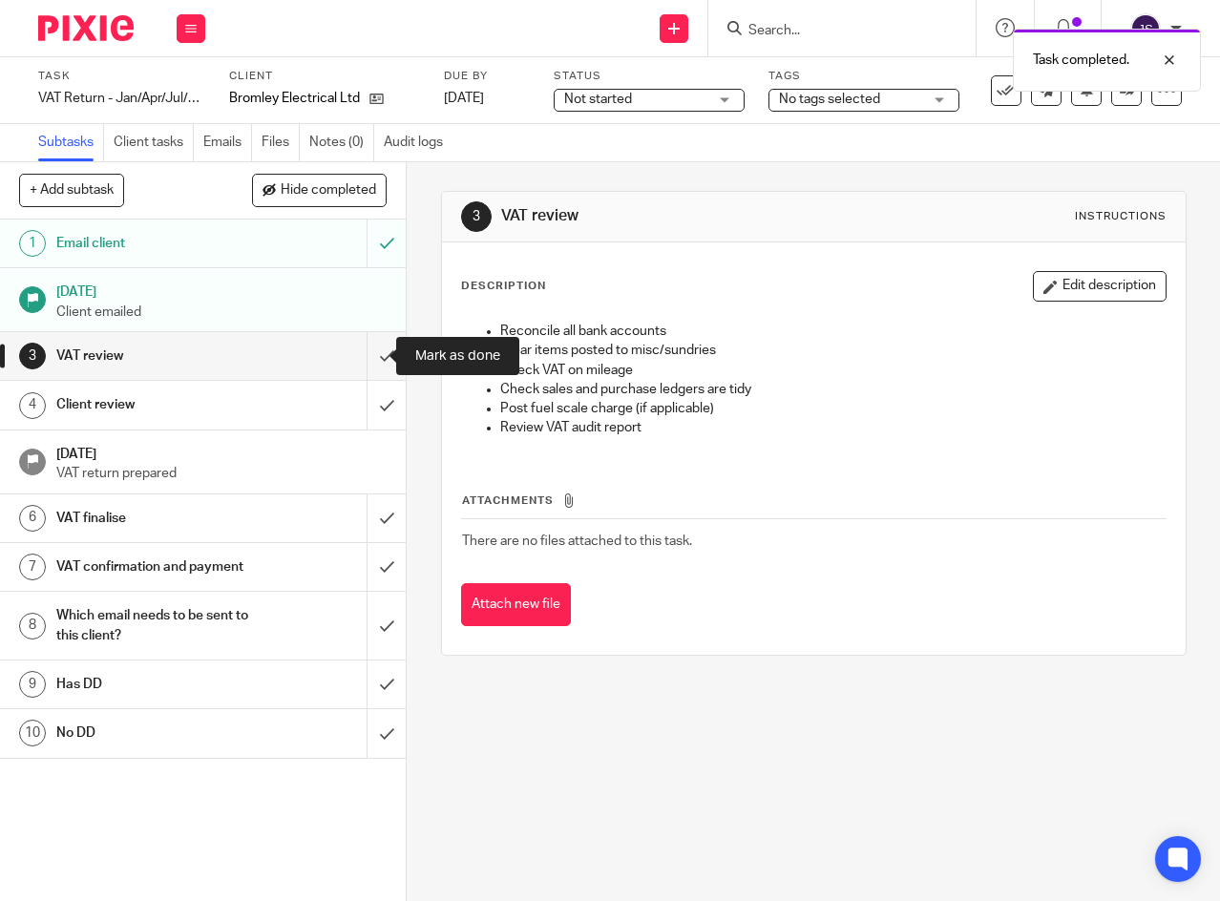
click at [369, 356] on input "submit" at bounding box center [203, 356] width 406 height 48
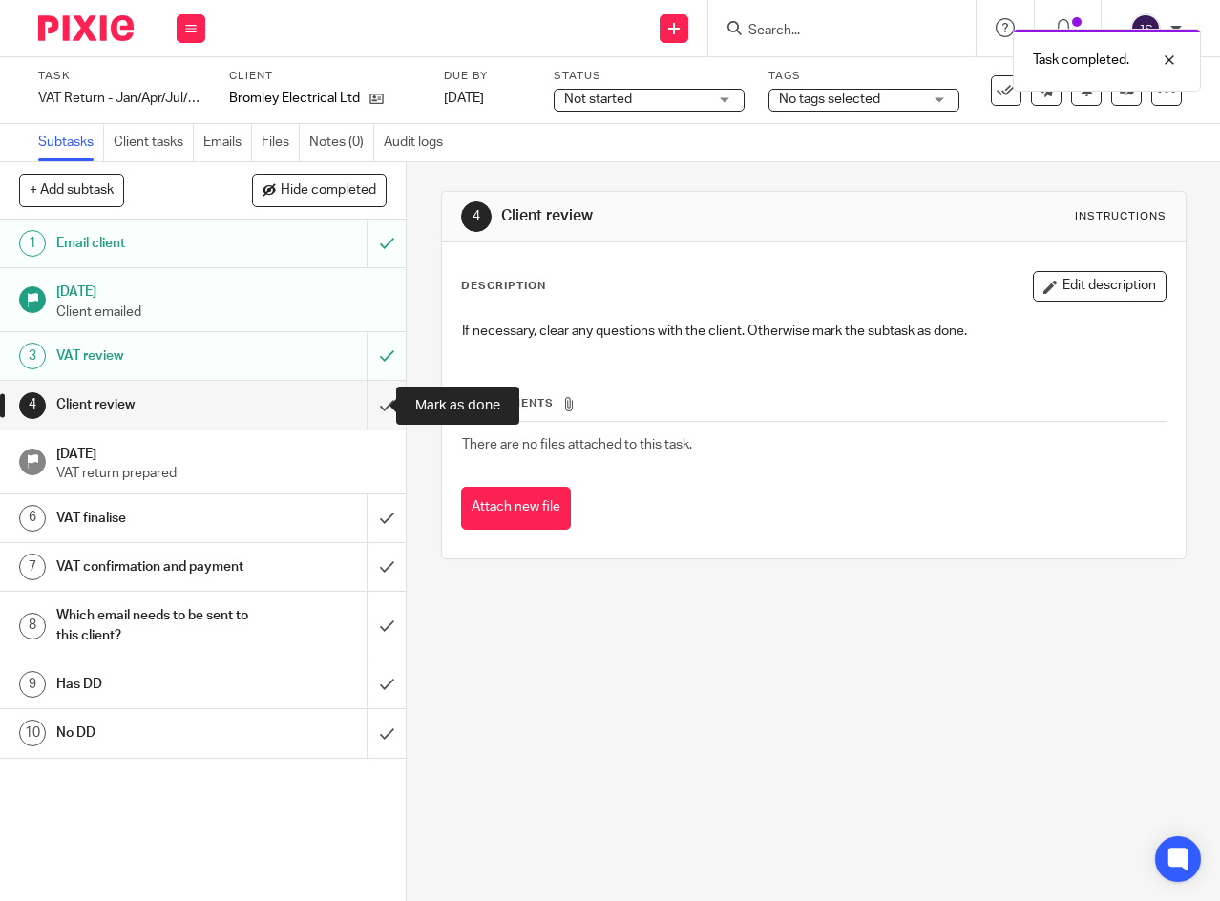
click at [367, 413] on input "submit" at bounding box center [203, 405] width 406 height 48
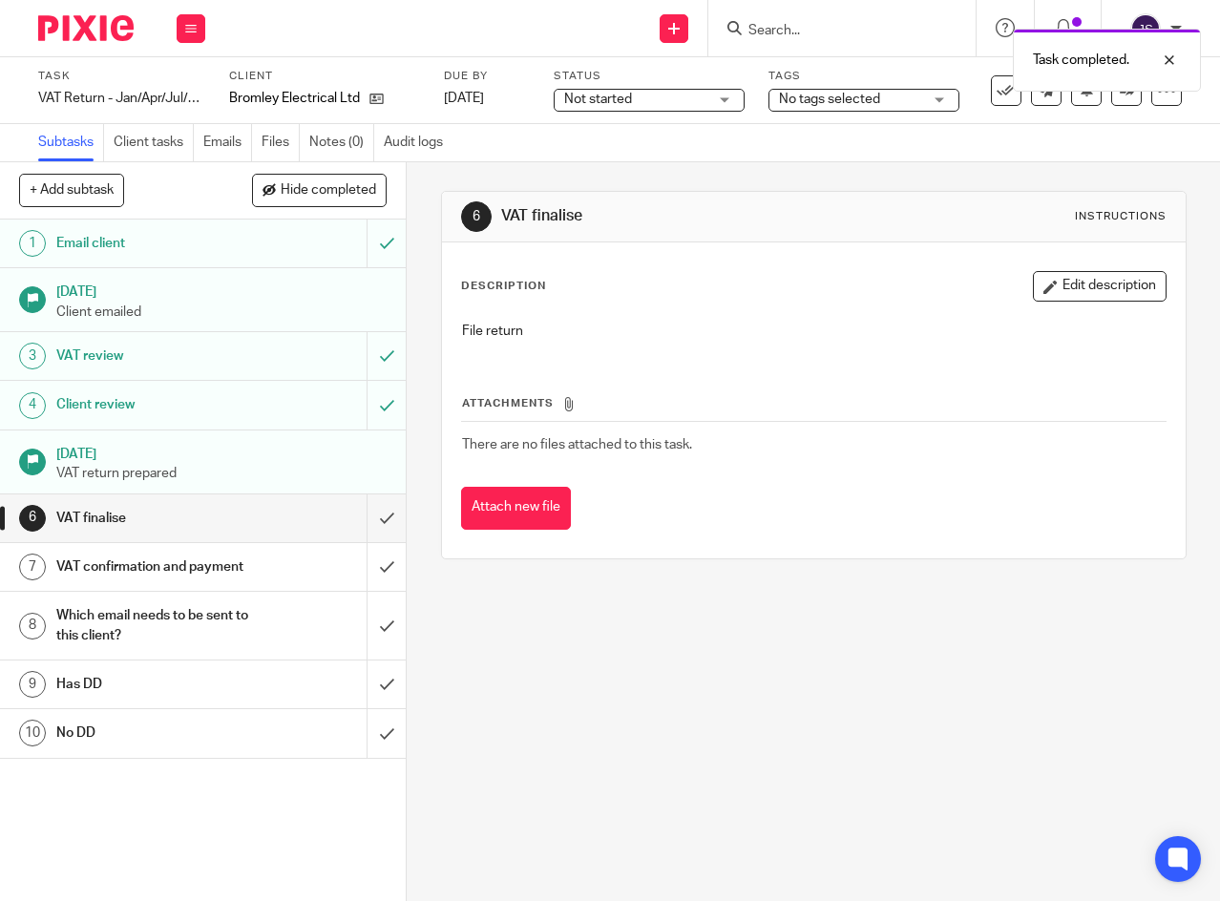
click at [527, 99] on link "[DATE]" at bounding box center [487, 99] width 86 height 20
click at [709, 99] on div "Task completed. Deadline updated." at bounding box center [905, 91] width 591 height 145
click at [719, 103] on div "Not started Not started" at bounding box center [649, 100] width 191 height 23
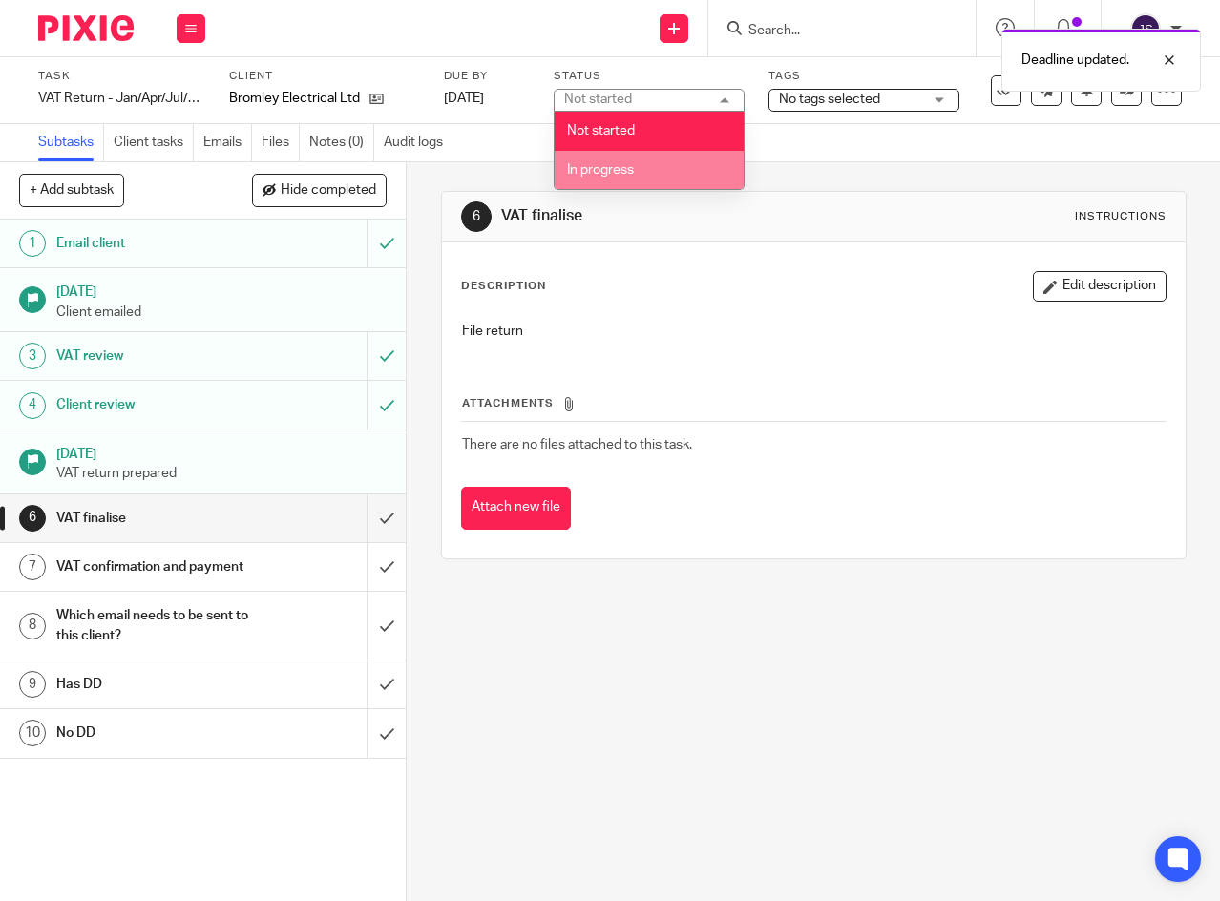
click at [652, 171] on li "In progress" at bounding box center [649, 170] width 189 height 39
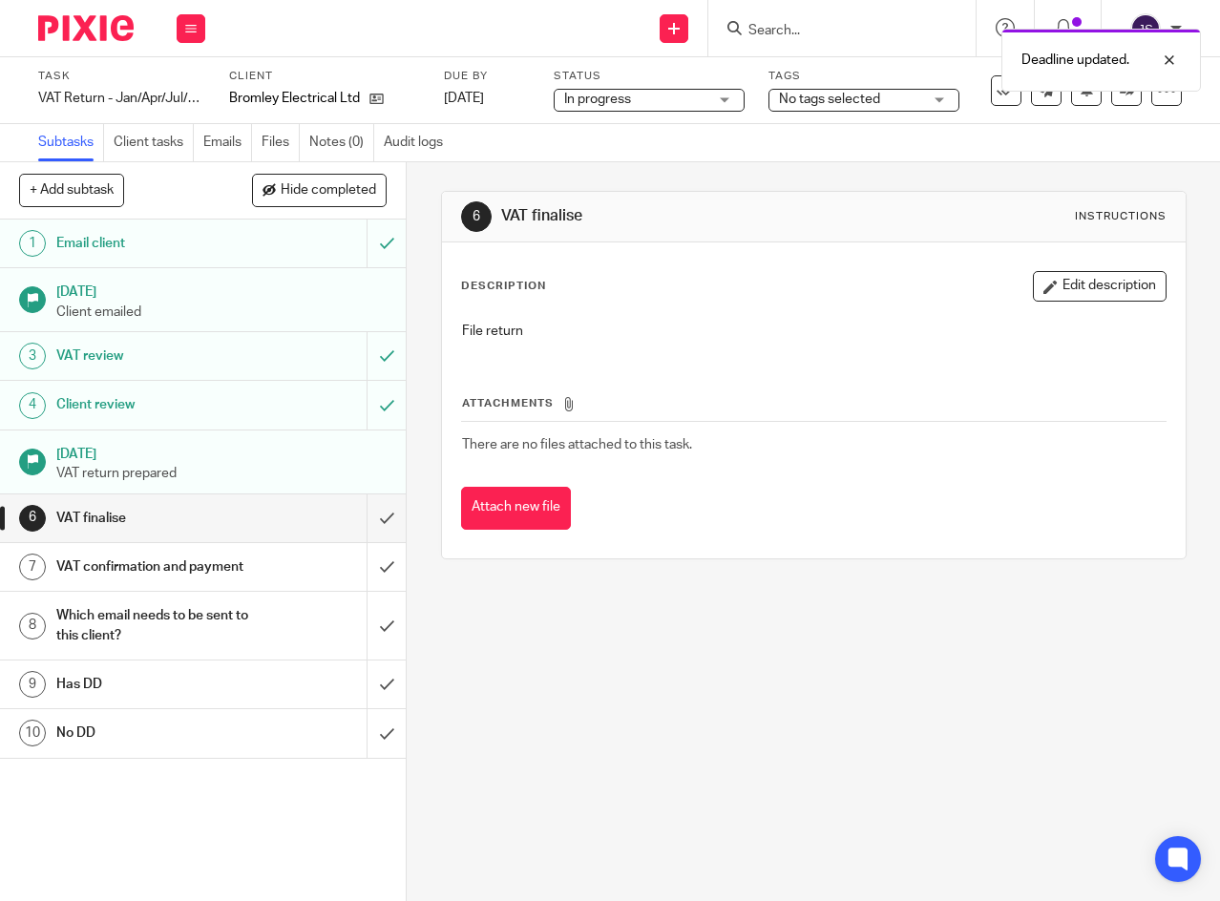
click at [910, 95] on span "No tags selected" at bounding box center [850, 100] width 143 height 20
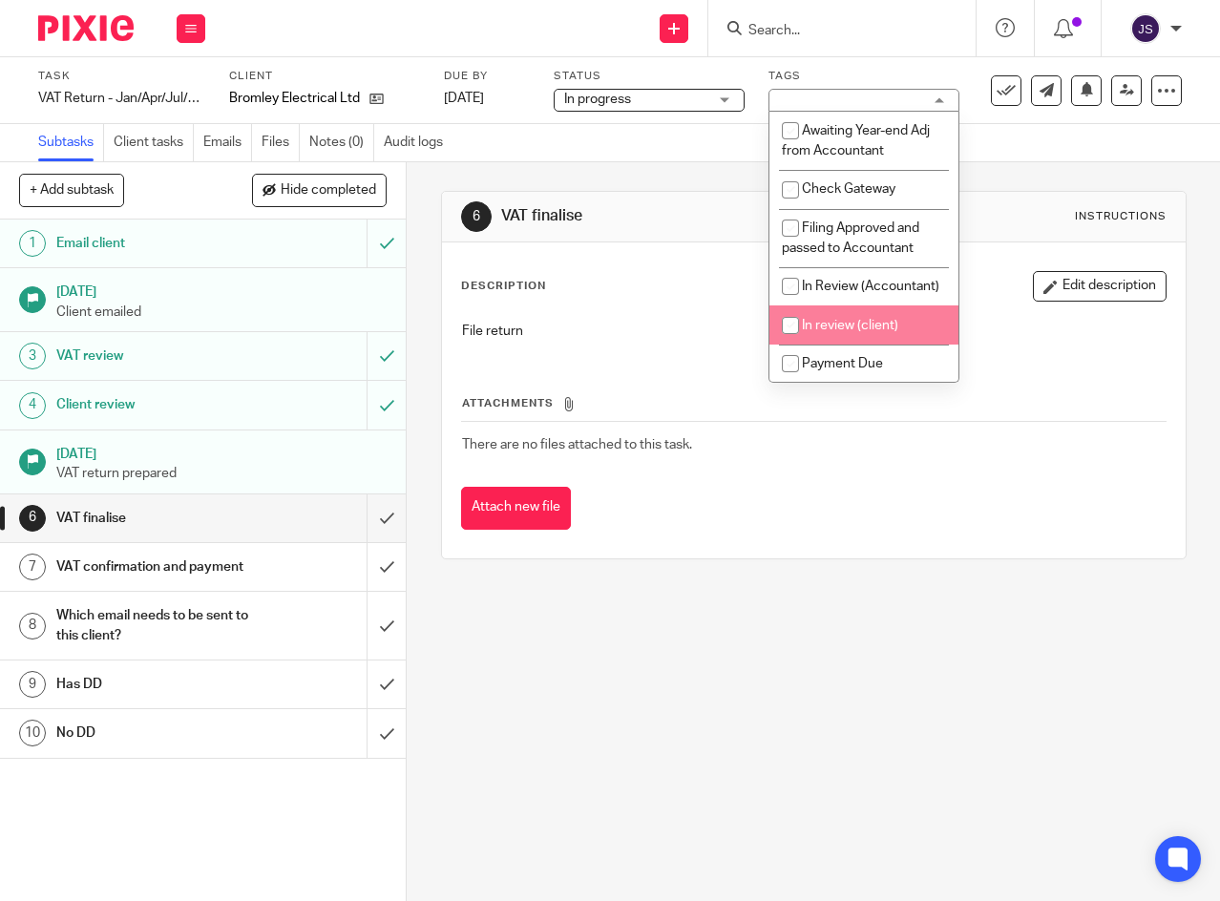
click at [836, 332] on span "In review (client)" at bounding box center [850, 325] width 96 height 13
checkbox input "true"
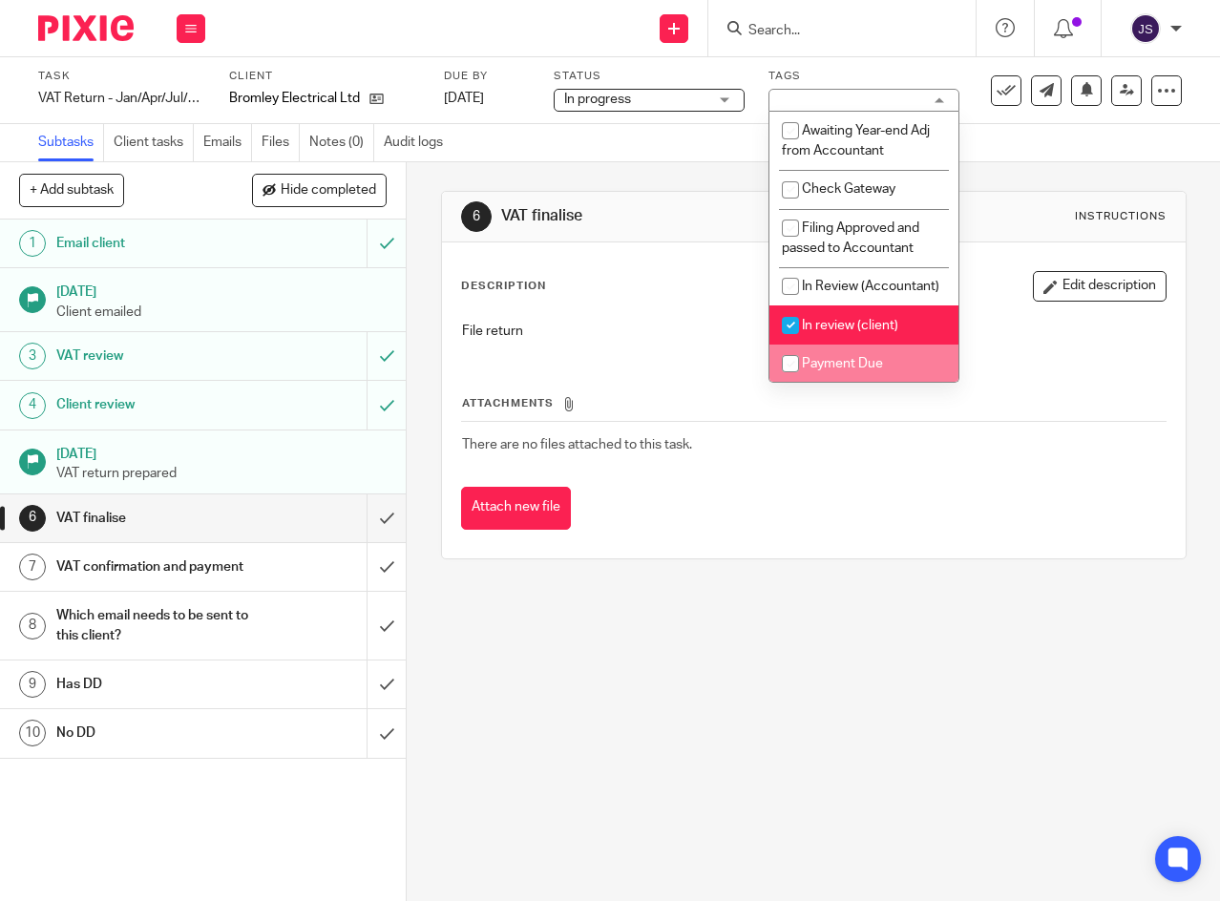
click at [188, 29] on icon at bounding box center [190, 28] width 11 height 11
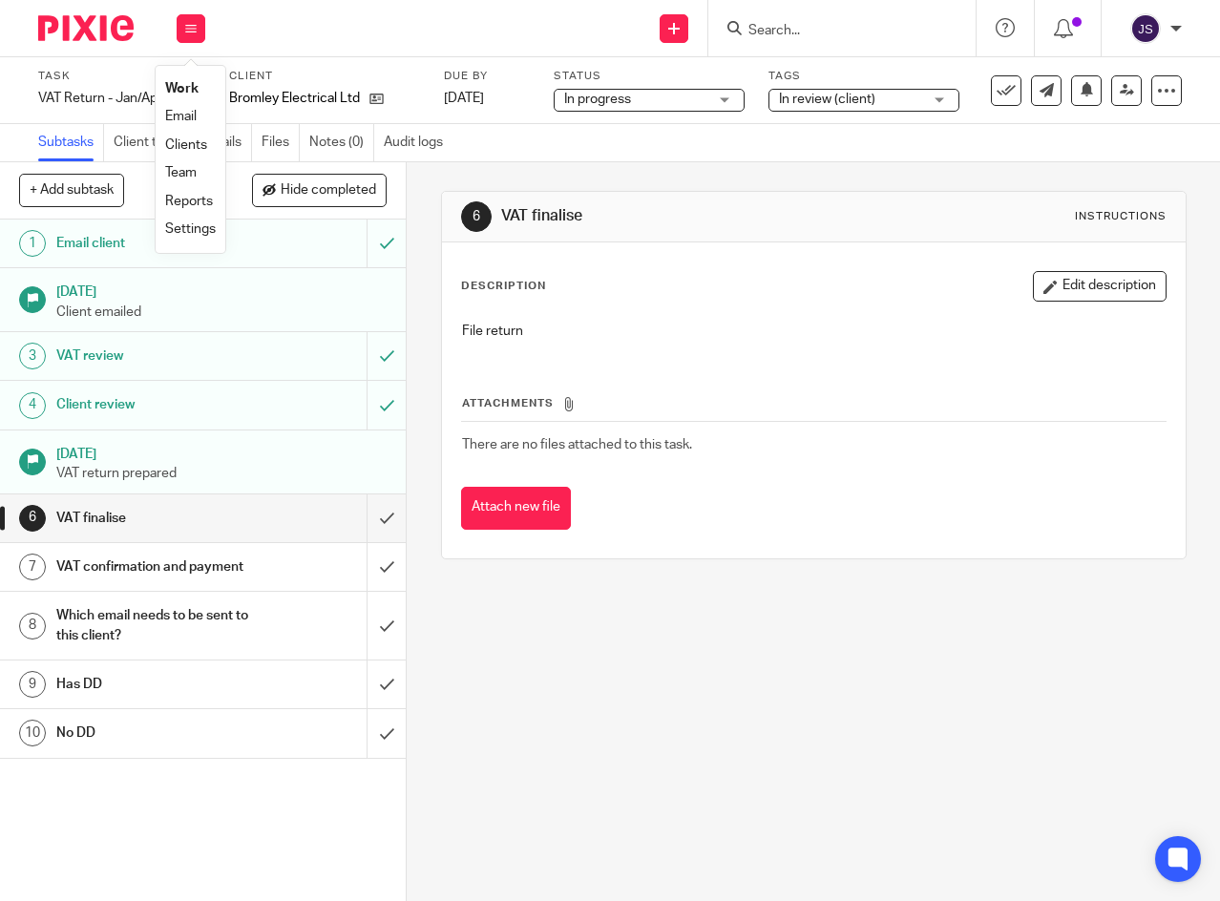
click at [184, 95] on link "Work" at bounding box center [181, 88] width 33 height 13
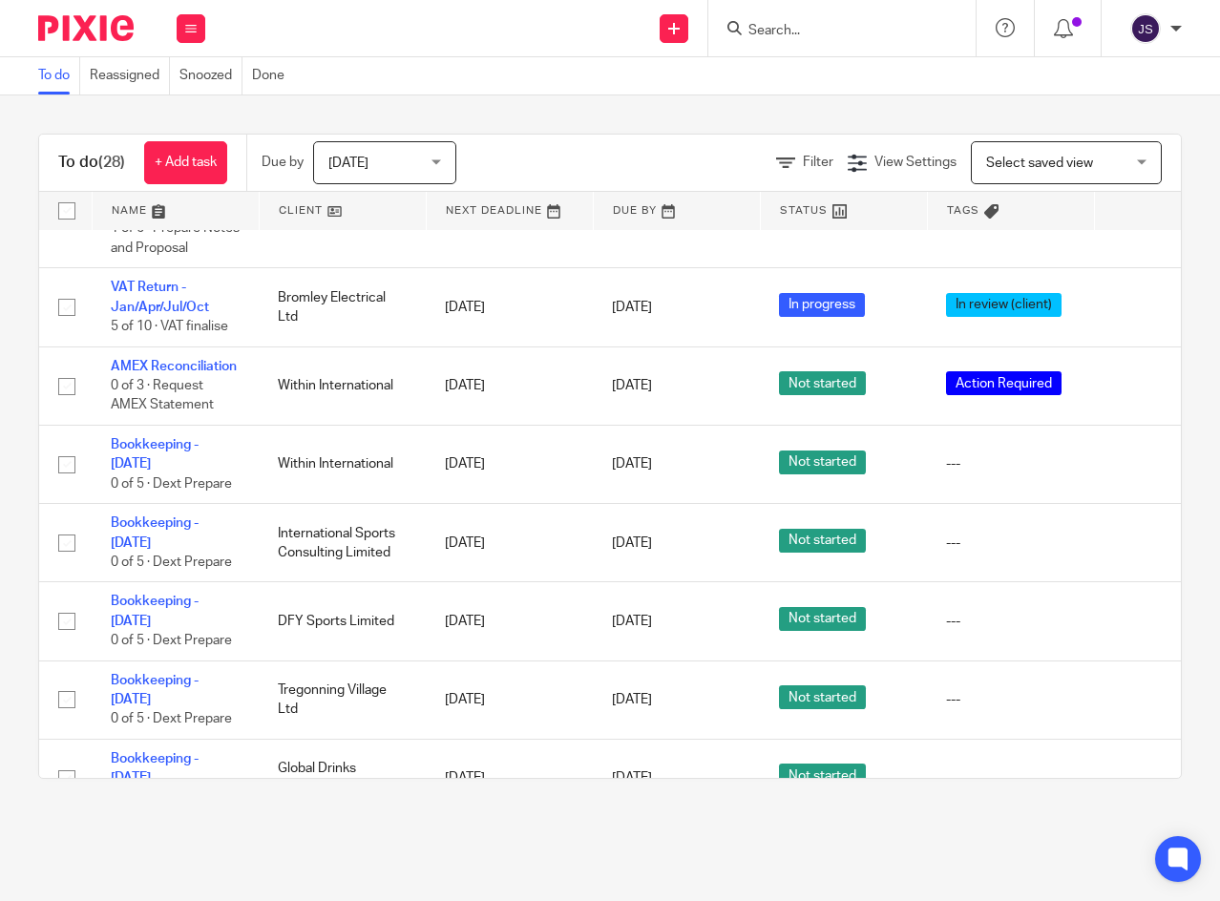
scroll to position [2196, 0]
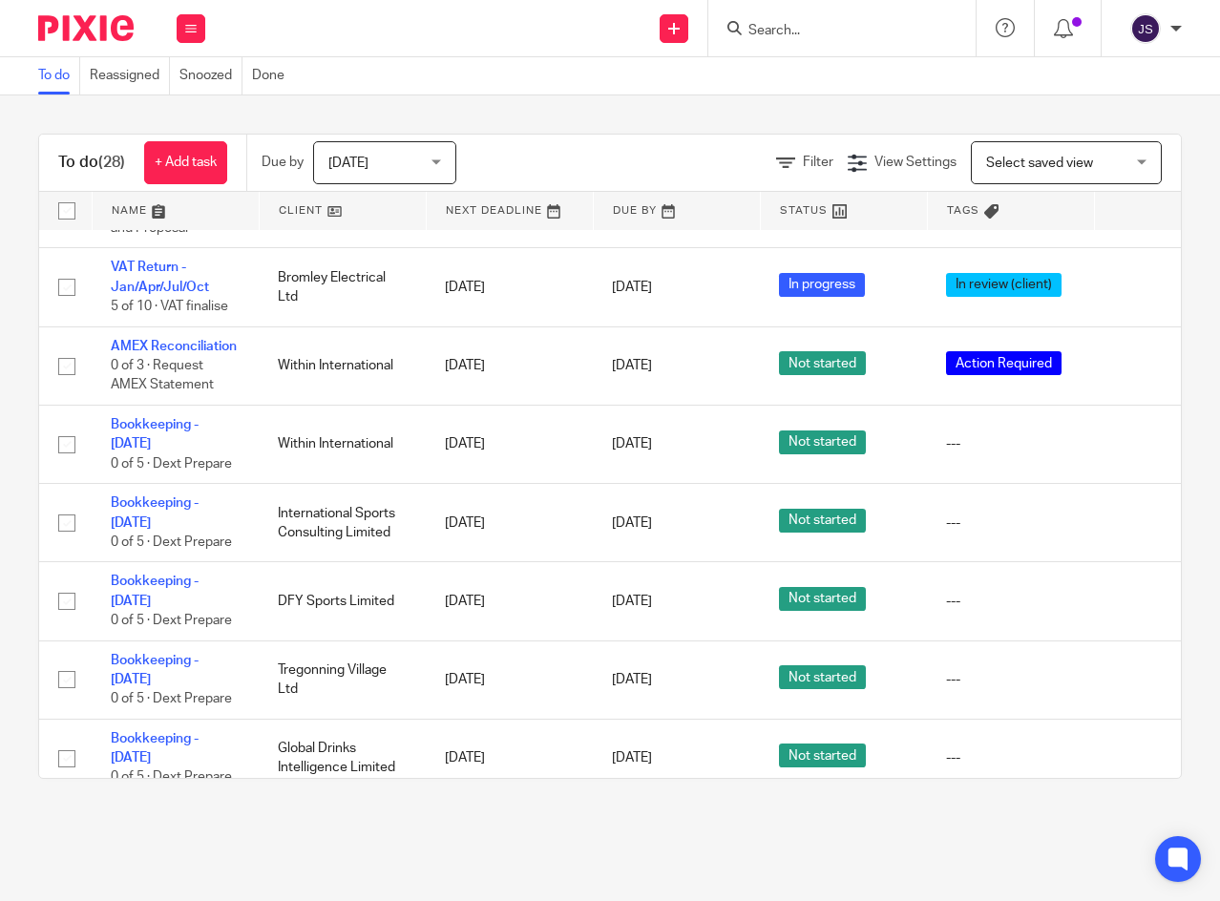
click at [1131, 514] on icon at bounding box center [1136, 523] width 19 height 19
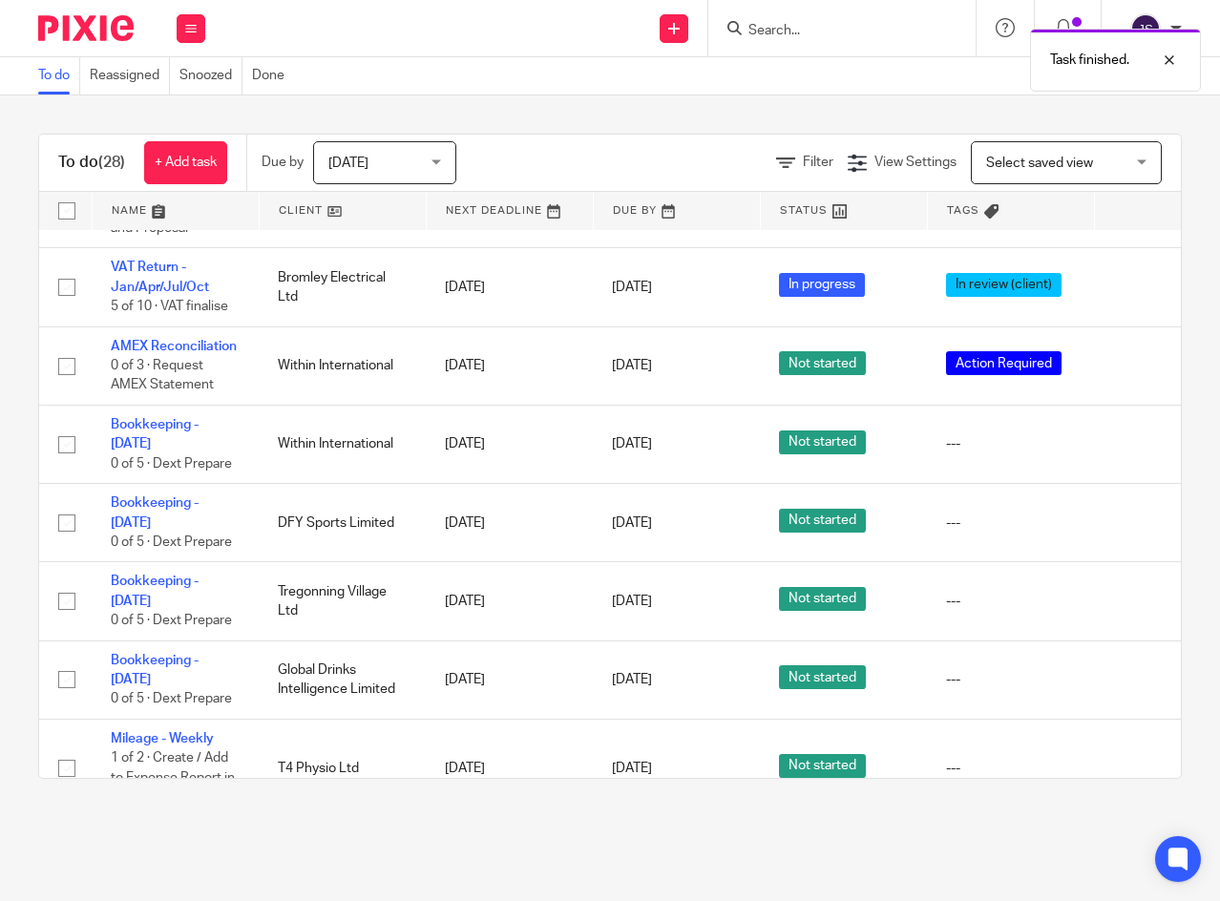
click at [1131, 514] on icon at bounding box center [1136, 523] width 19 height 19
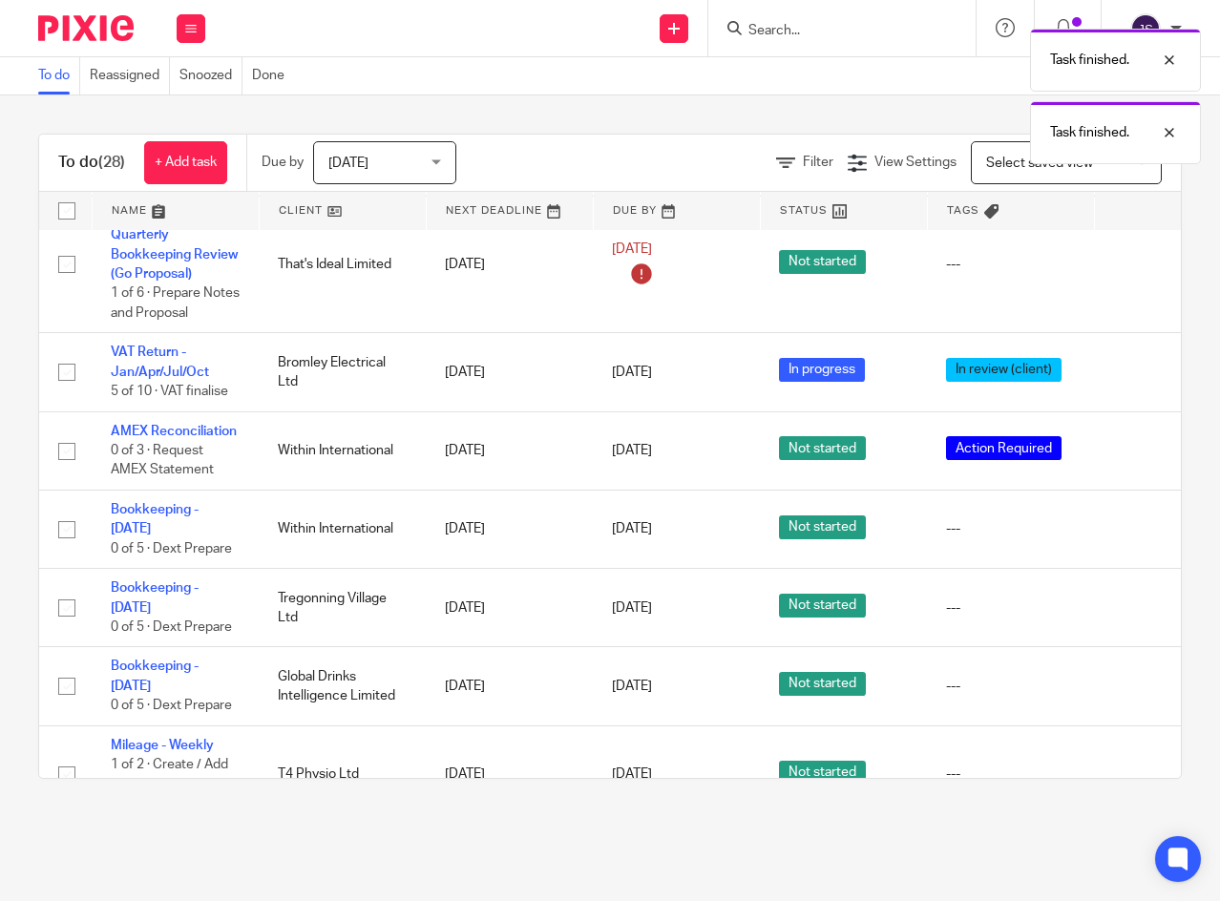
scroll to position [2077, 0]
